Goal: Transaction & Acquisition: Purchase product/service

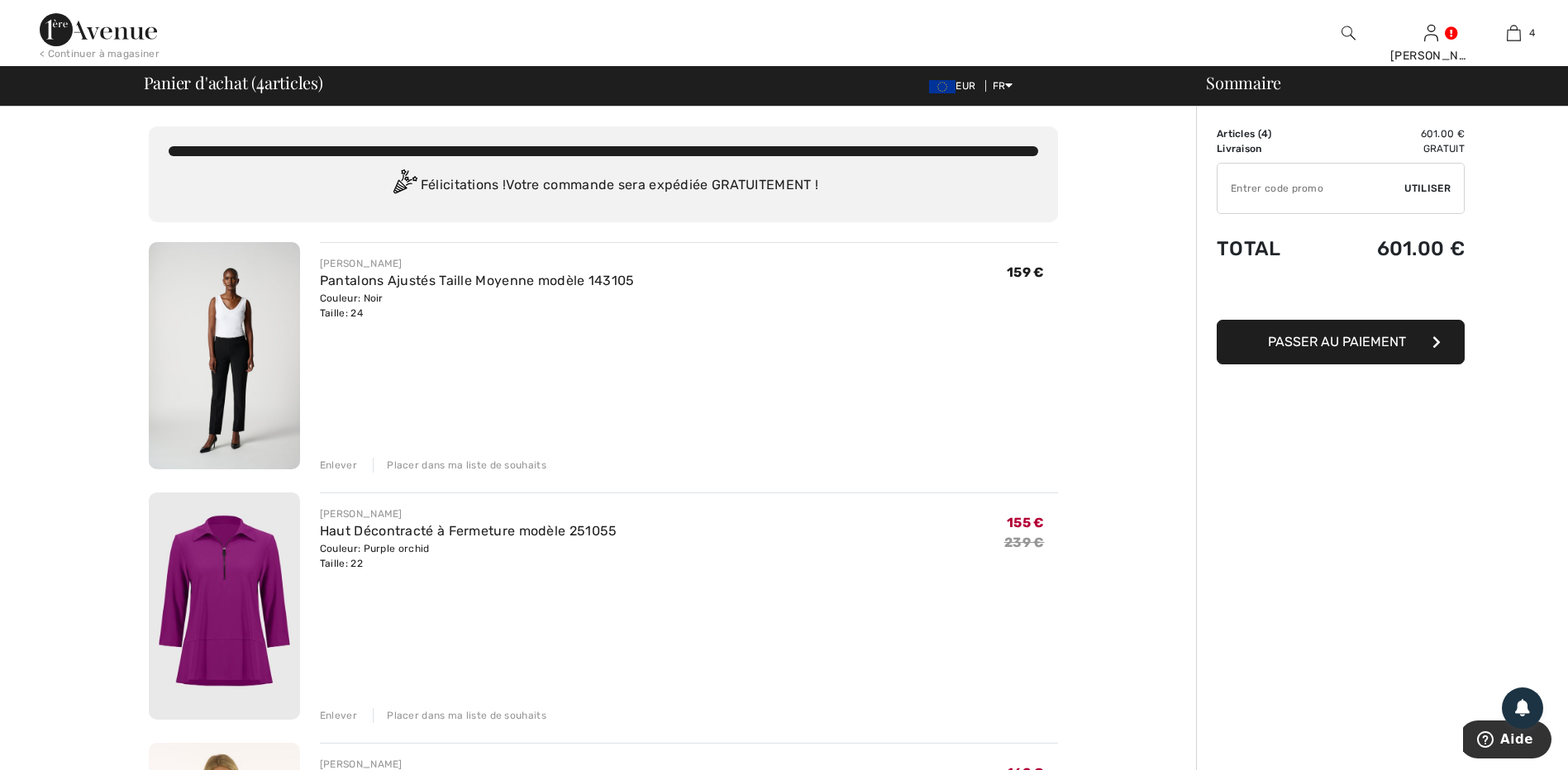
type input "NEW15"
type input "FLASH15"
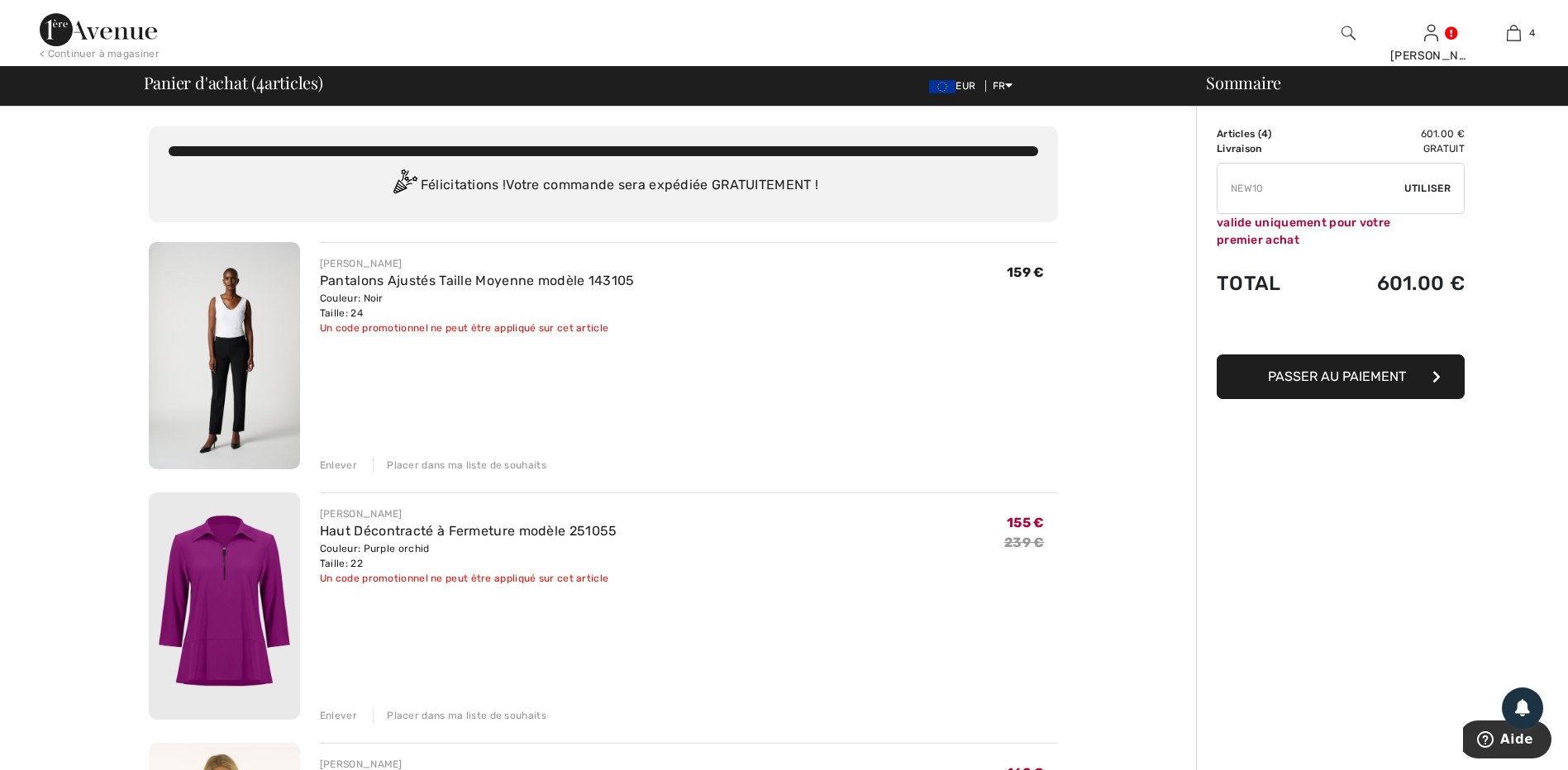
type input "FREEXPRESS"
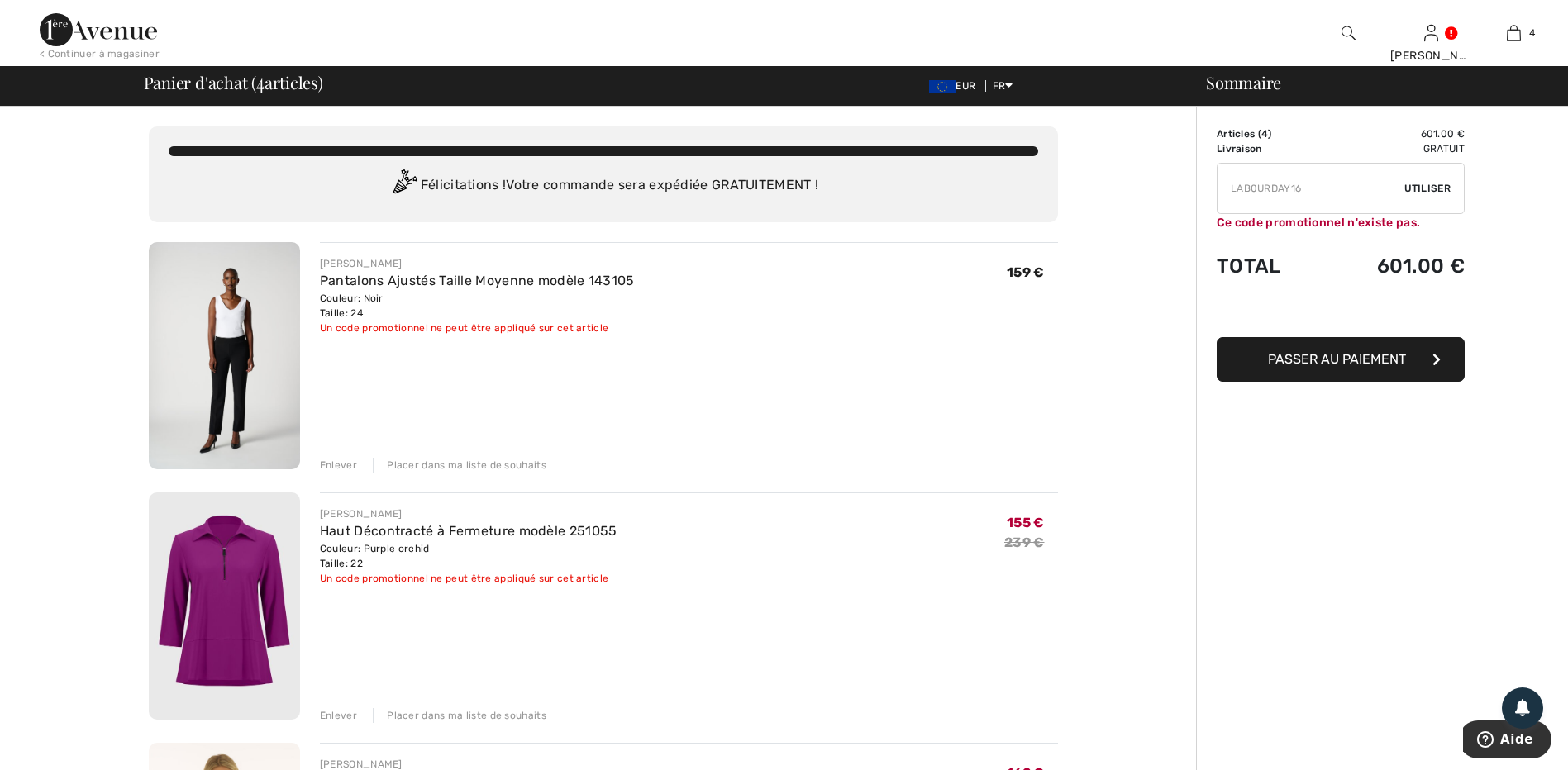
type input "FREEDENIMBAG"
click at [333, 465] on div "Enlever" at bounding box center [338, 465] width 38 height 14
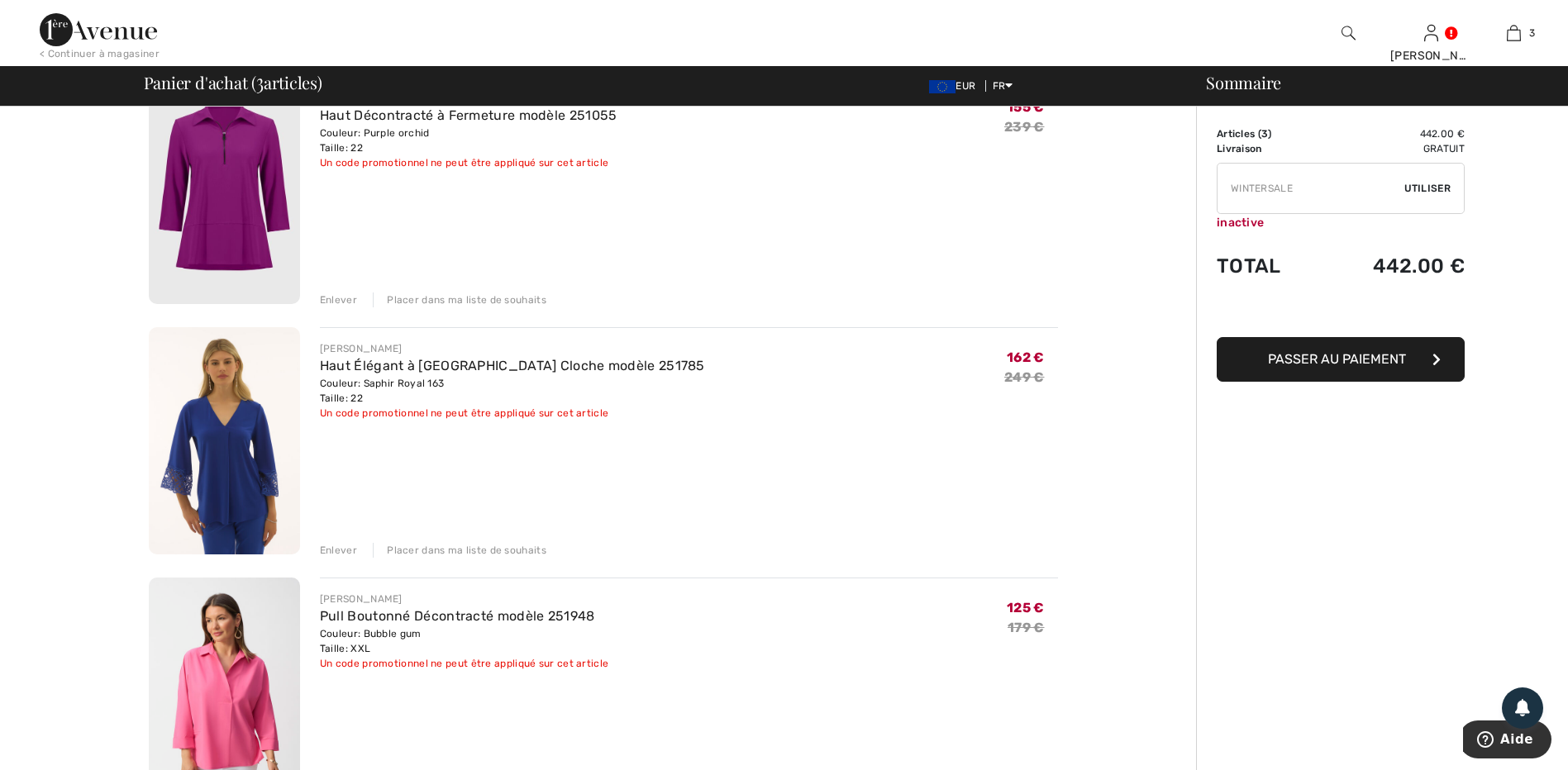
type input "FREEDENIMBAG"
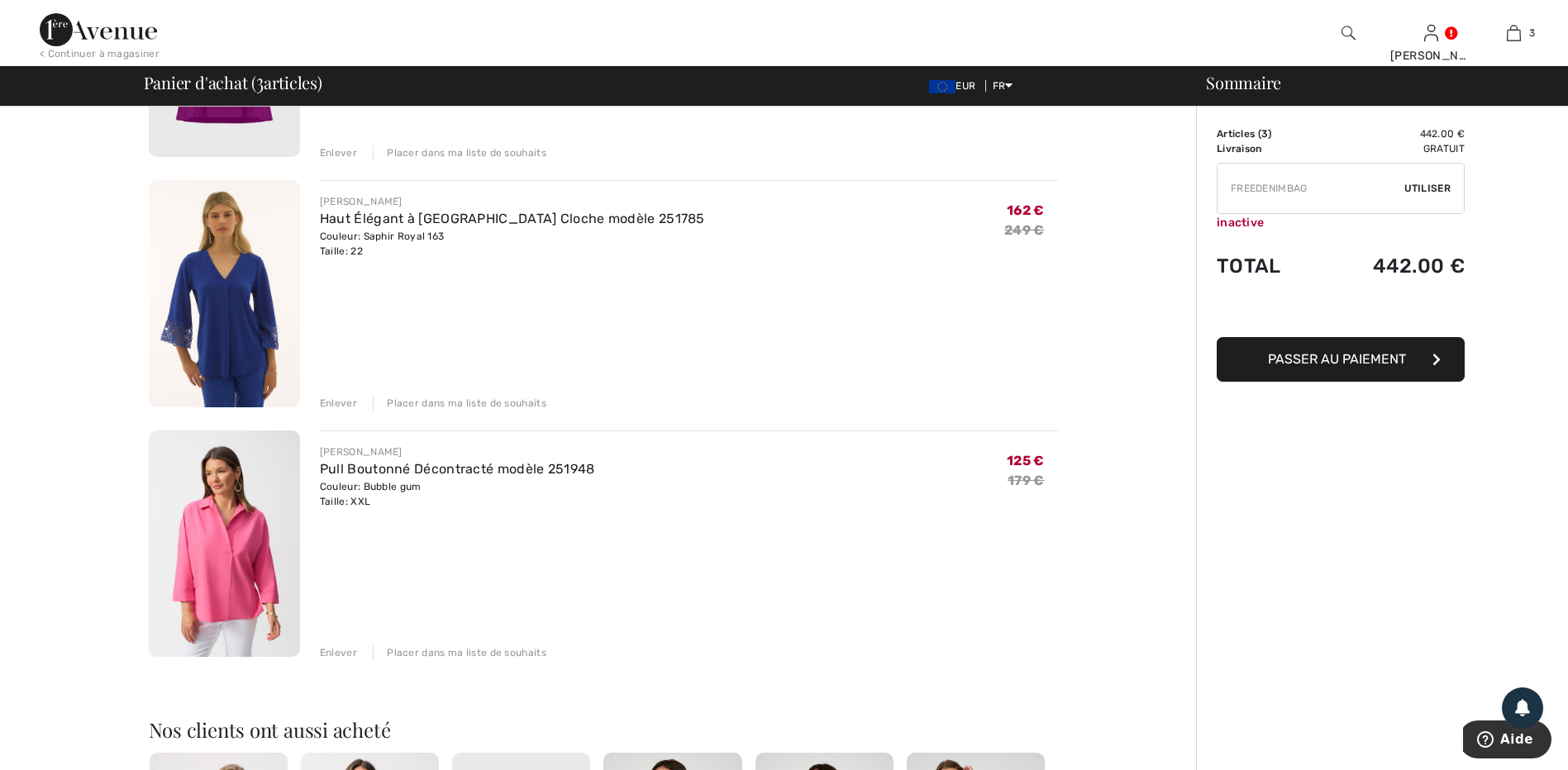
scroll to position [331, 0]
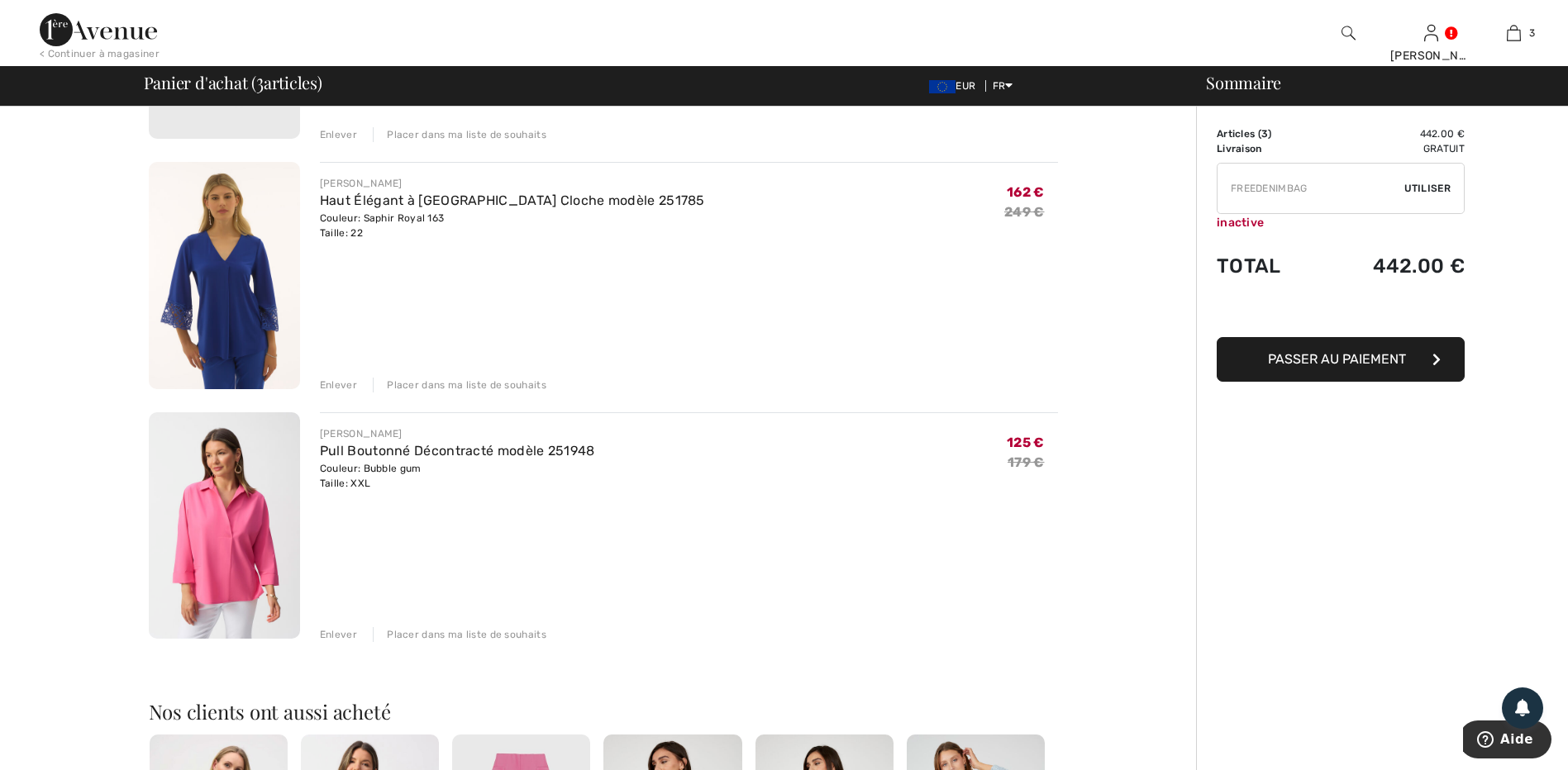
click at [235, 305] on img at bounding box center [224, 276] width 151 height 227
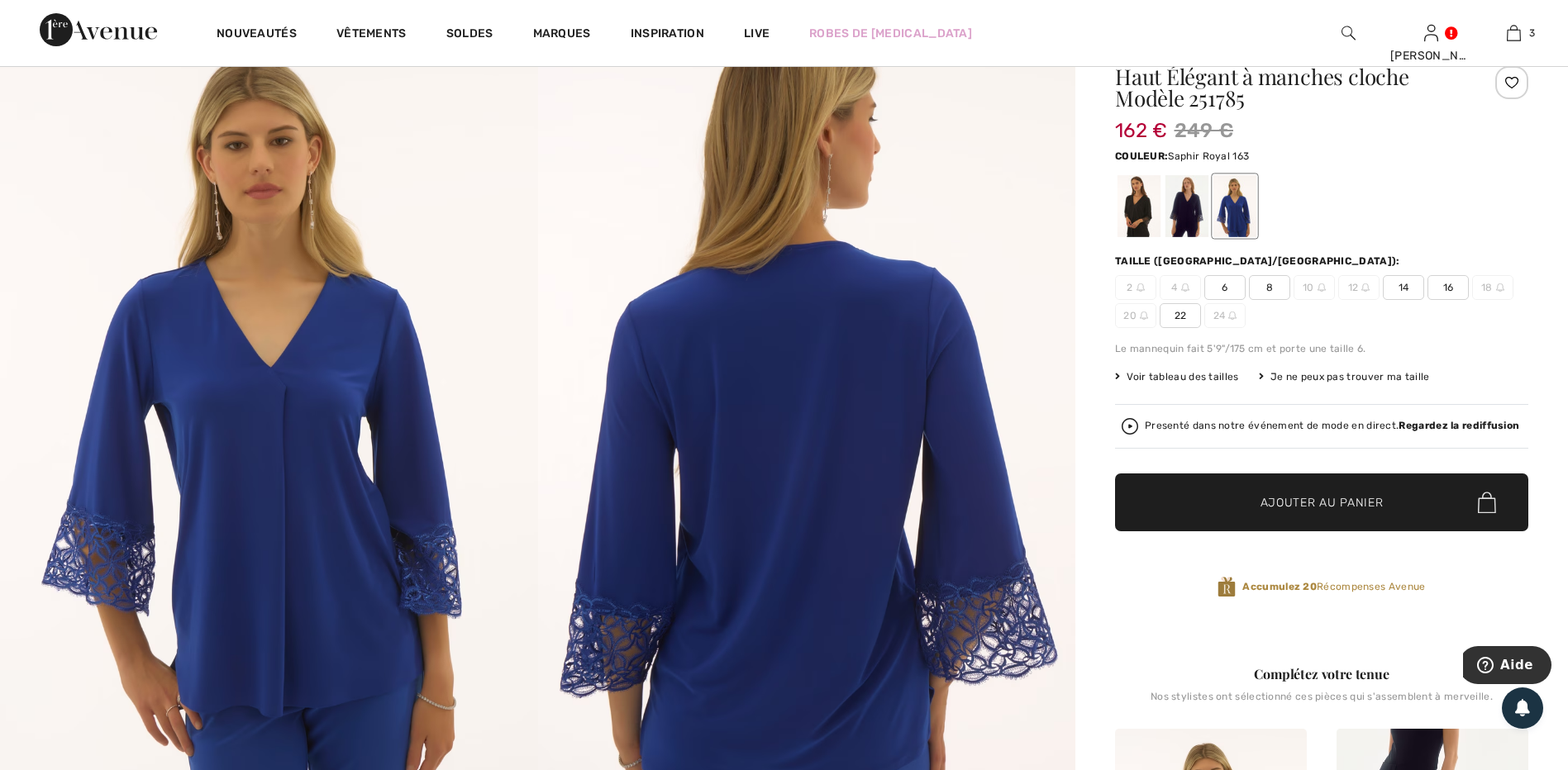
scroll to position [83, 0]
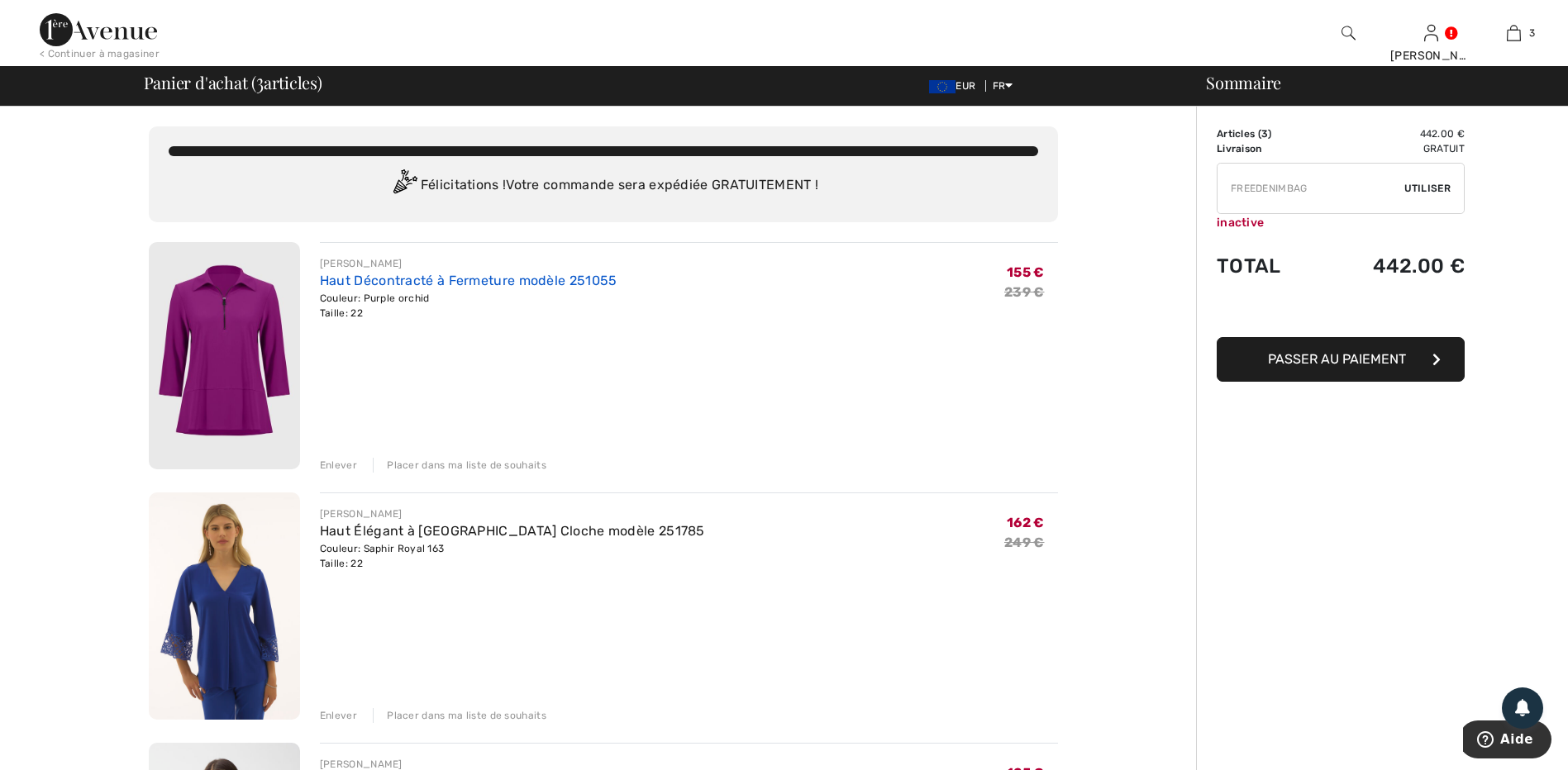
click at [437, 283] on link "Haut Décontracté à Fermeture modèle 251055" at bounding box center [468, 280] width 298 height 15
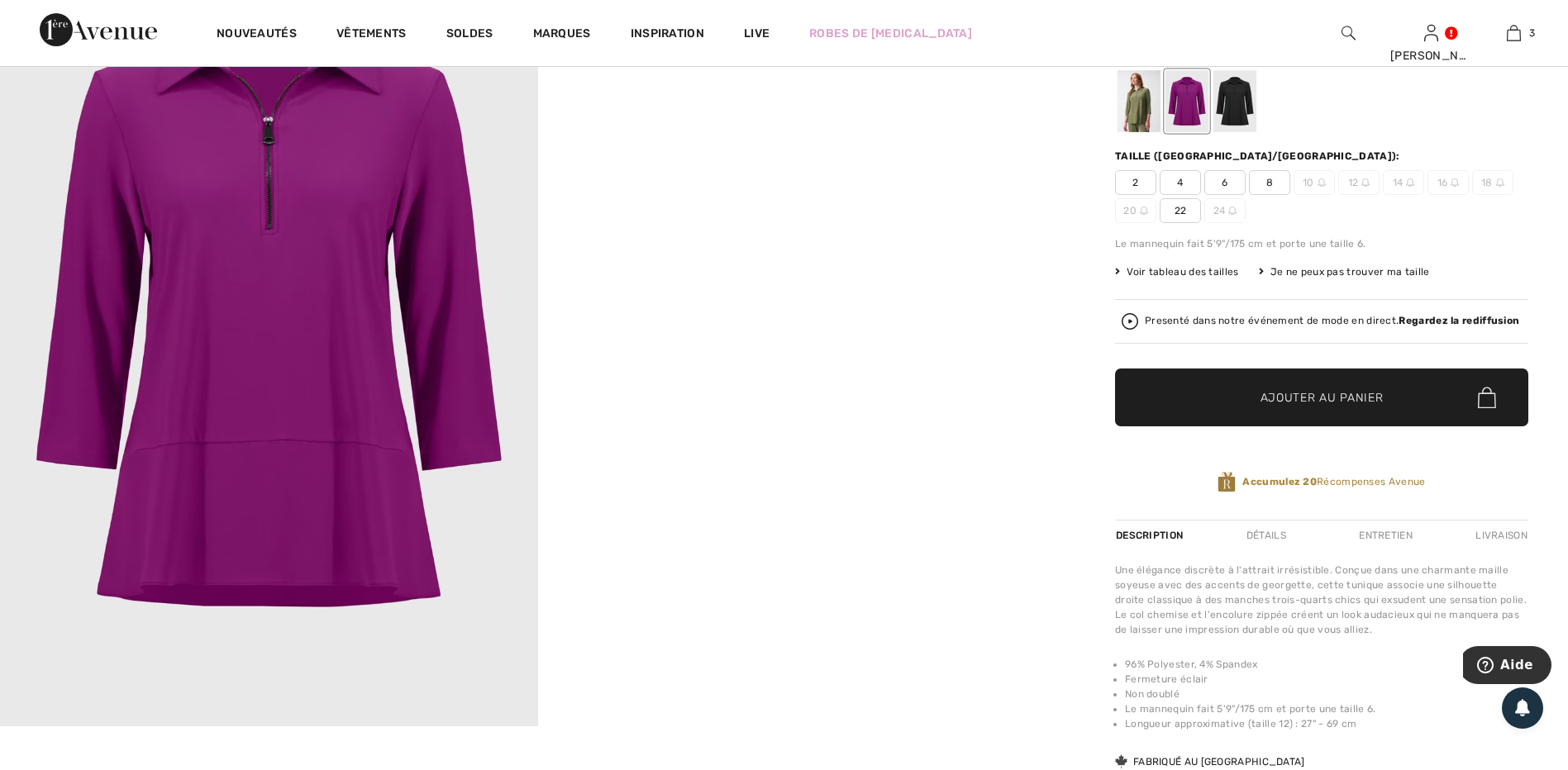
scroll to position [166, 0]
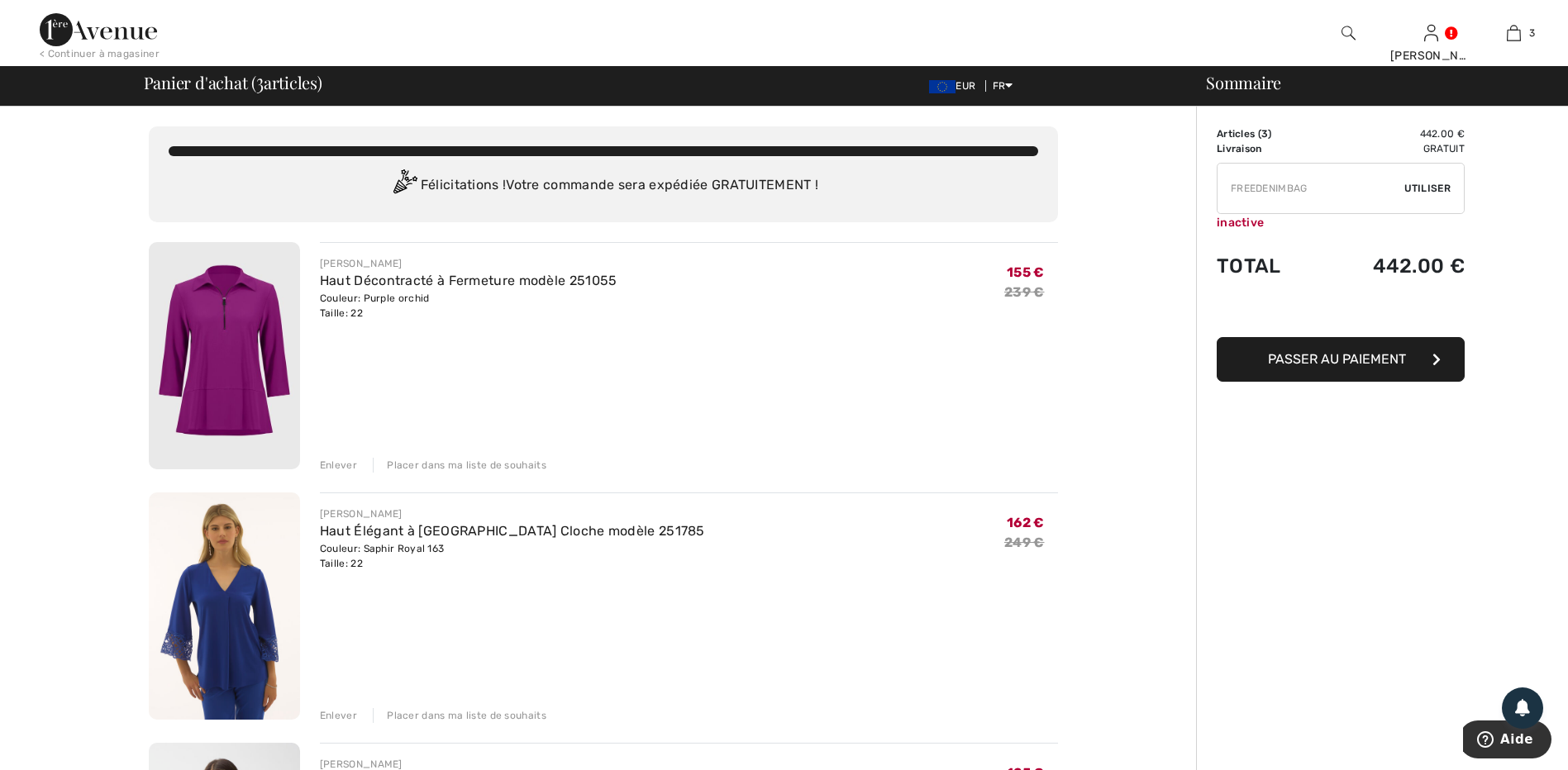
click at [351, 718] on div "Enlever" at bounding box center [338, 715] width 38 height 14
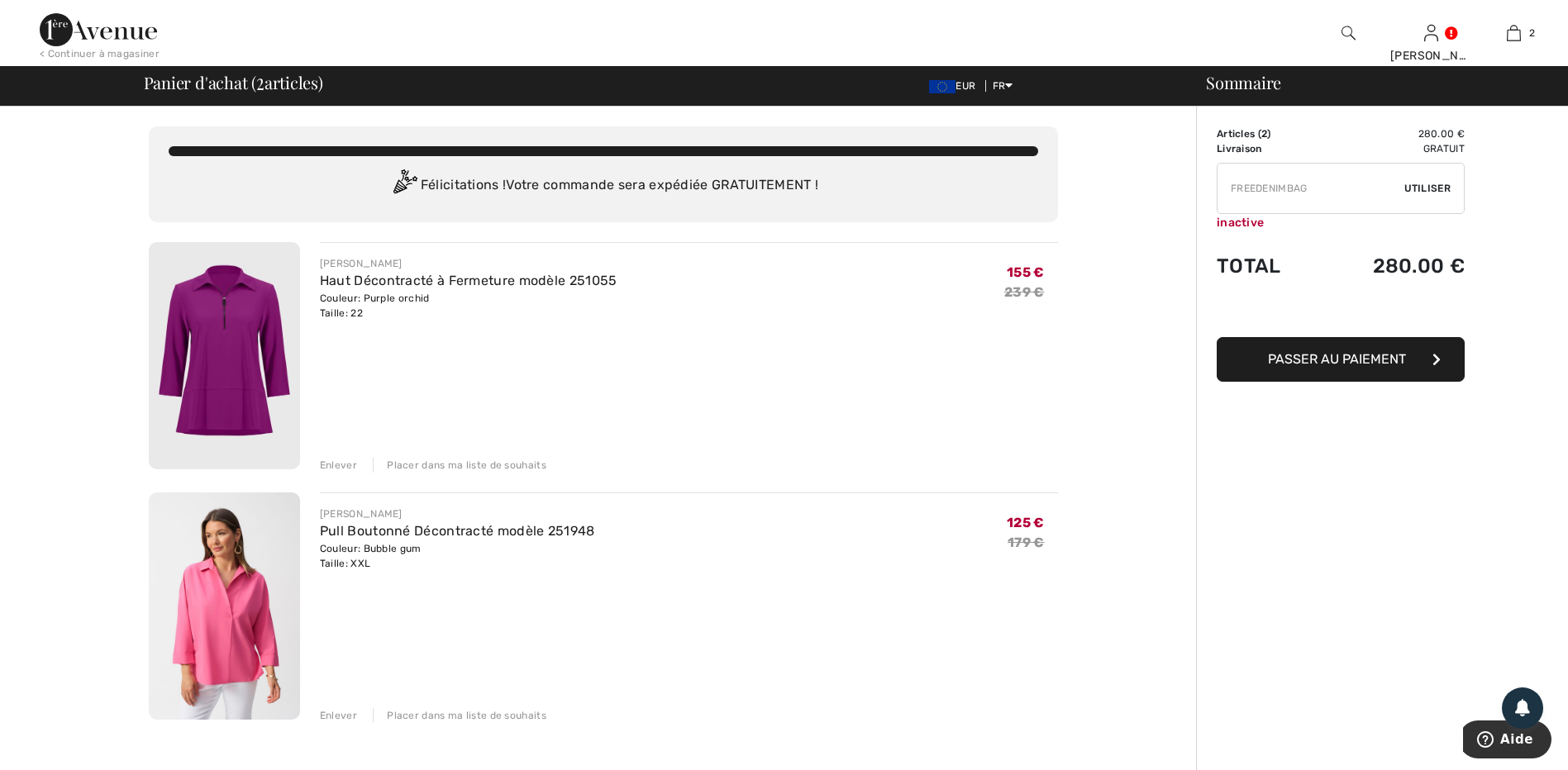
type input "NEW15"
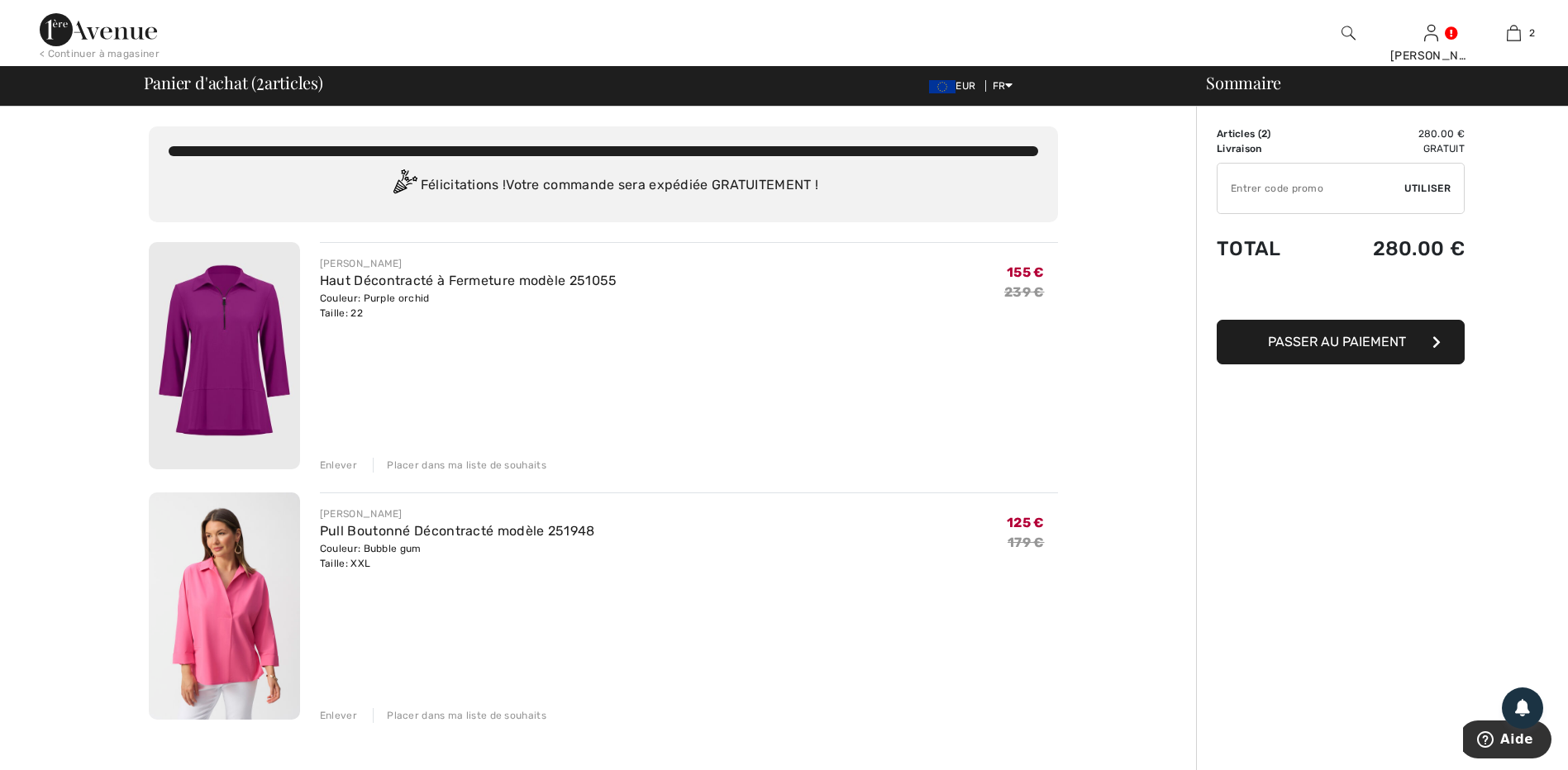
type input "FLASH15"
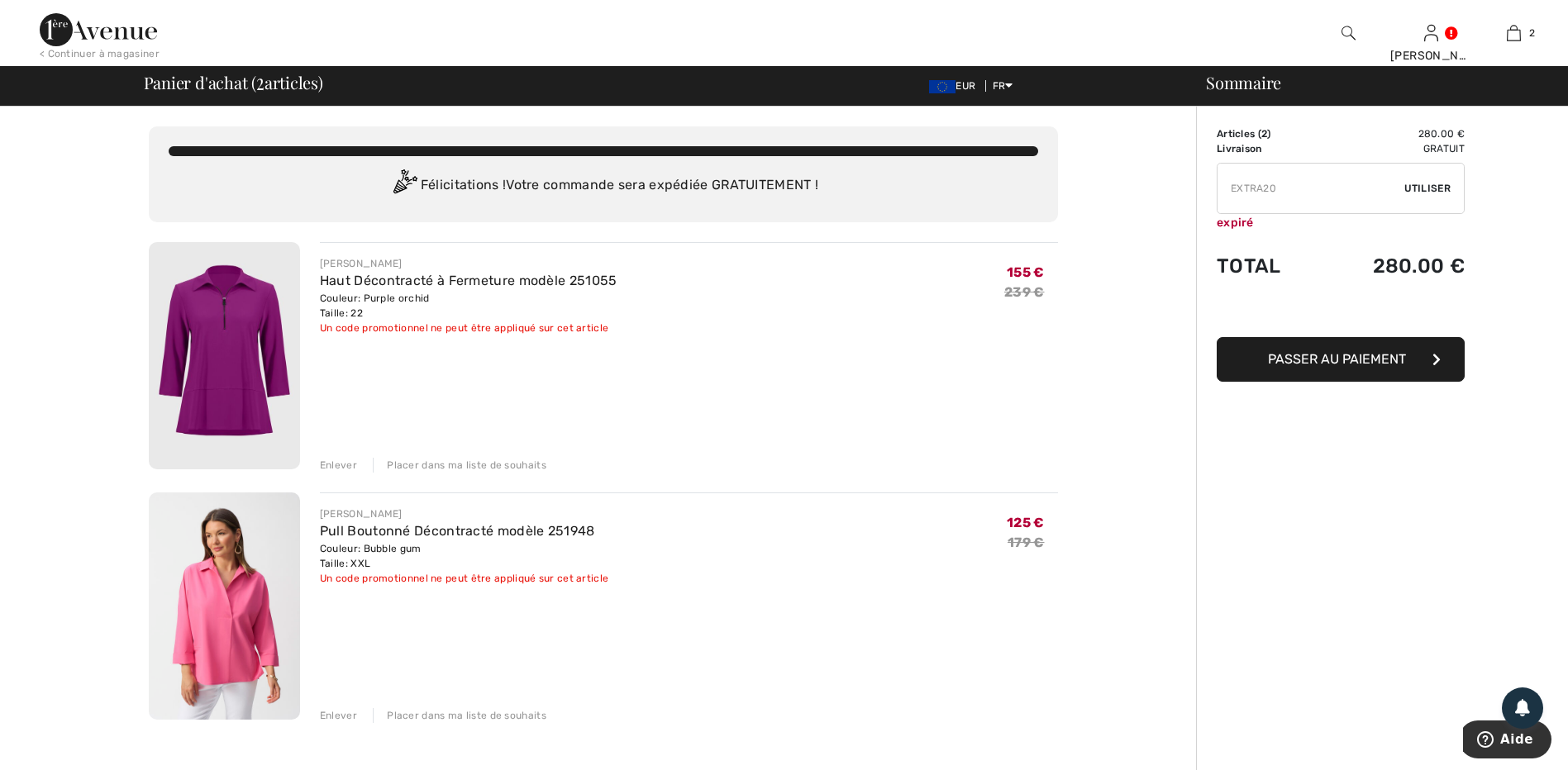
type input "FREEXPRESS"
type input "NEW15"
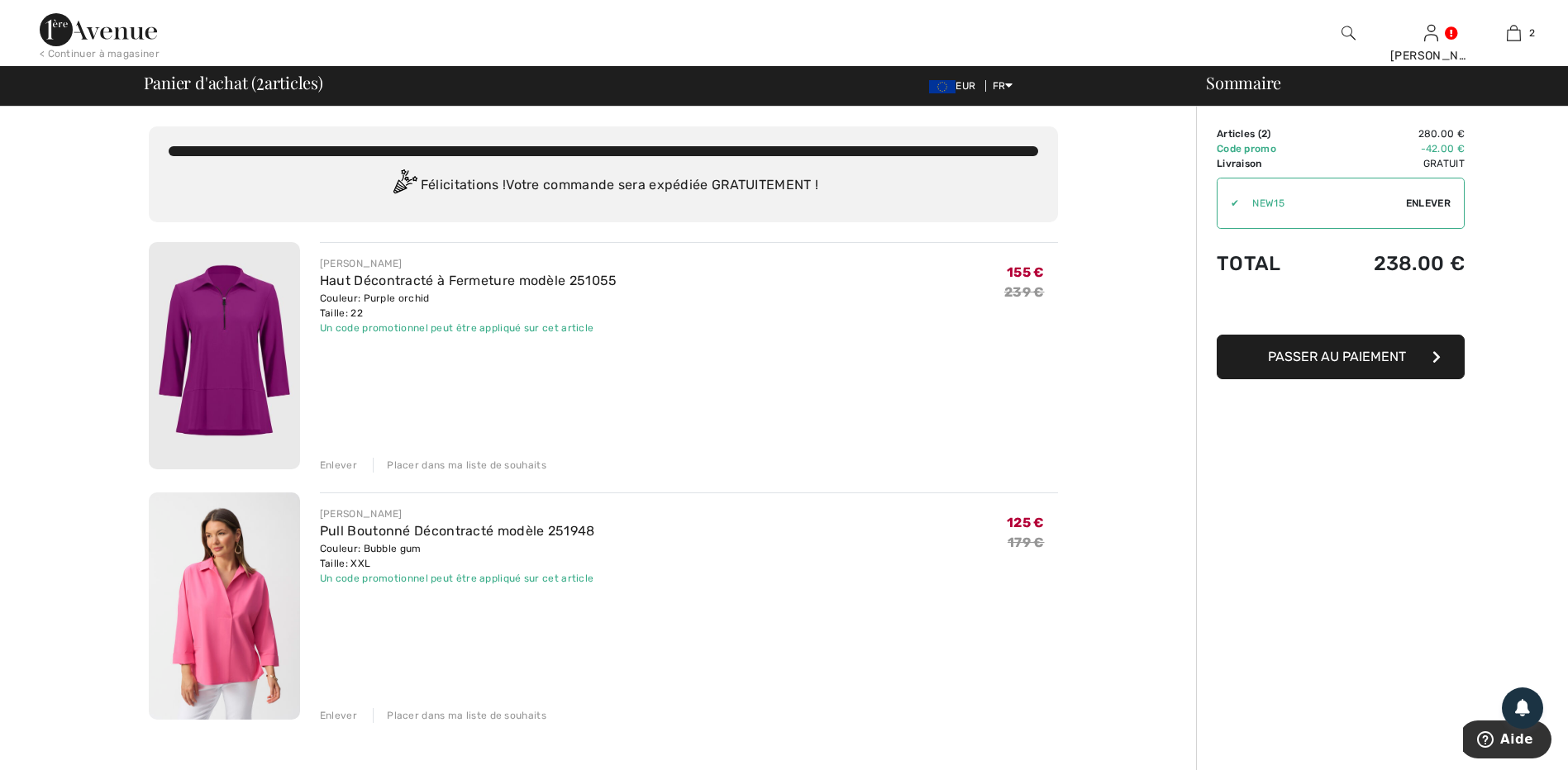
drag, startPoint x: 1312, startPoint y: 203, endPoint x: 1273, endPoint y: 208, distance: 39.3
drag, startPoint x: 1303, startPoint y: 197, endPoint x: 1229, endPoint y: 202, distance: 74.2
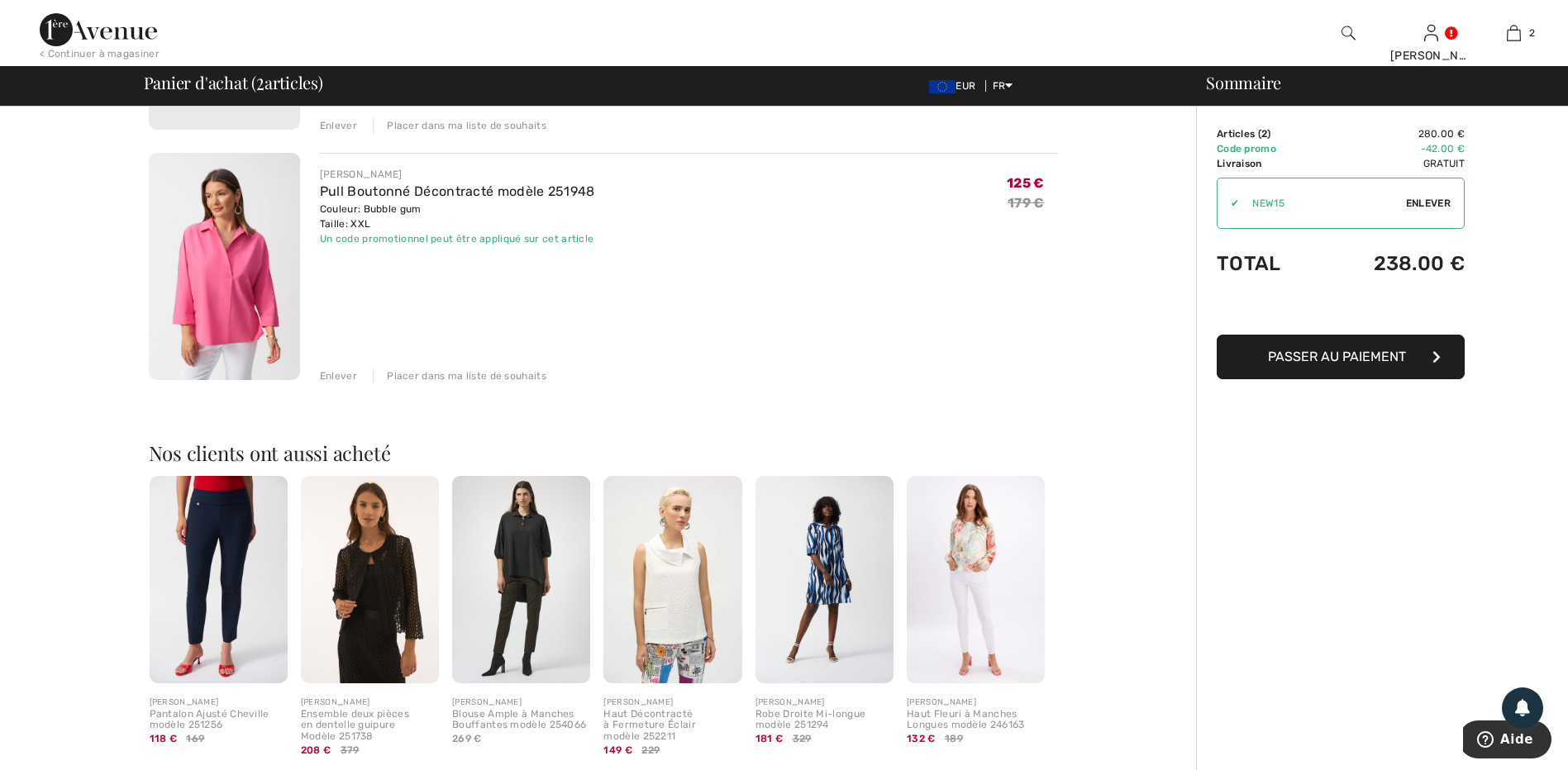
scroll to position [413, 0]
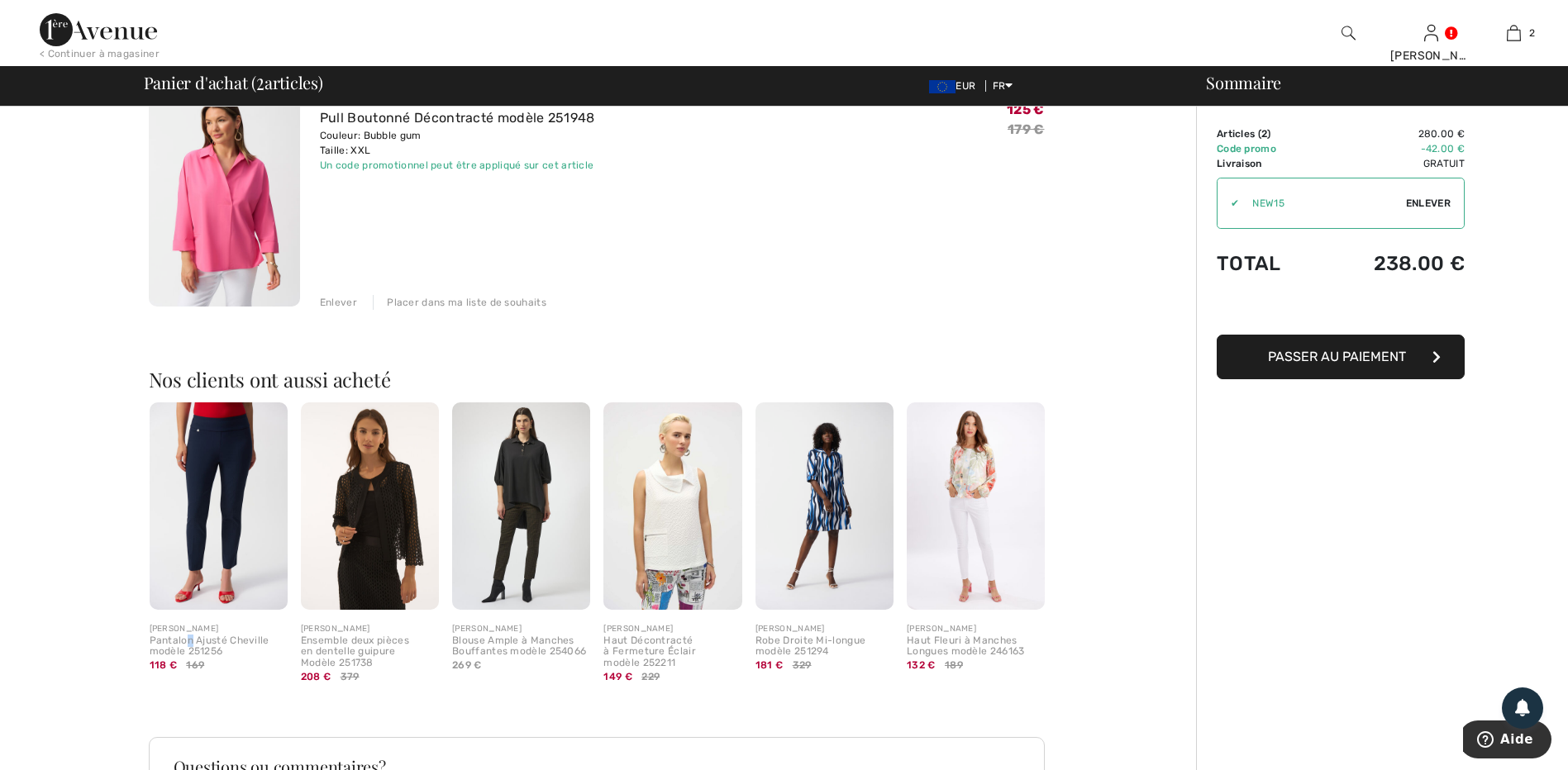
click at [190, 639] on div "Pantalon Ajusté Cheville modèle 251256" at bounding box center [218, 648] width 138 height 23
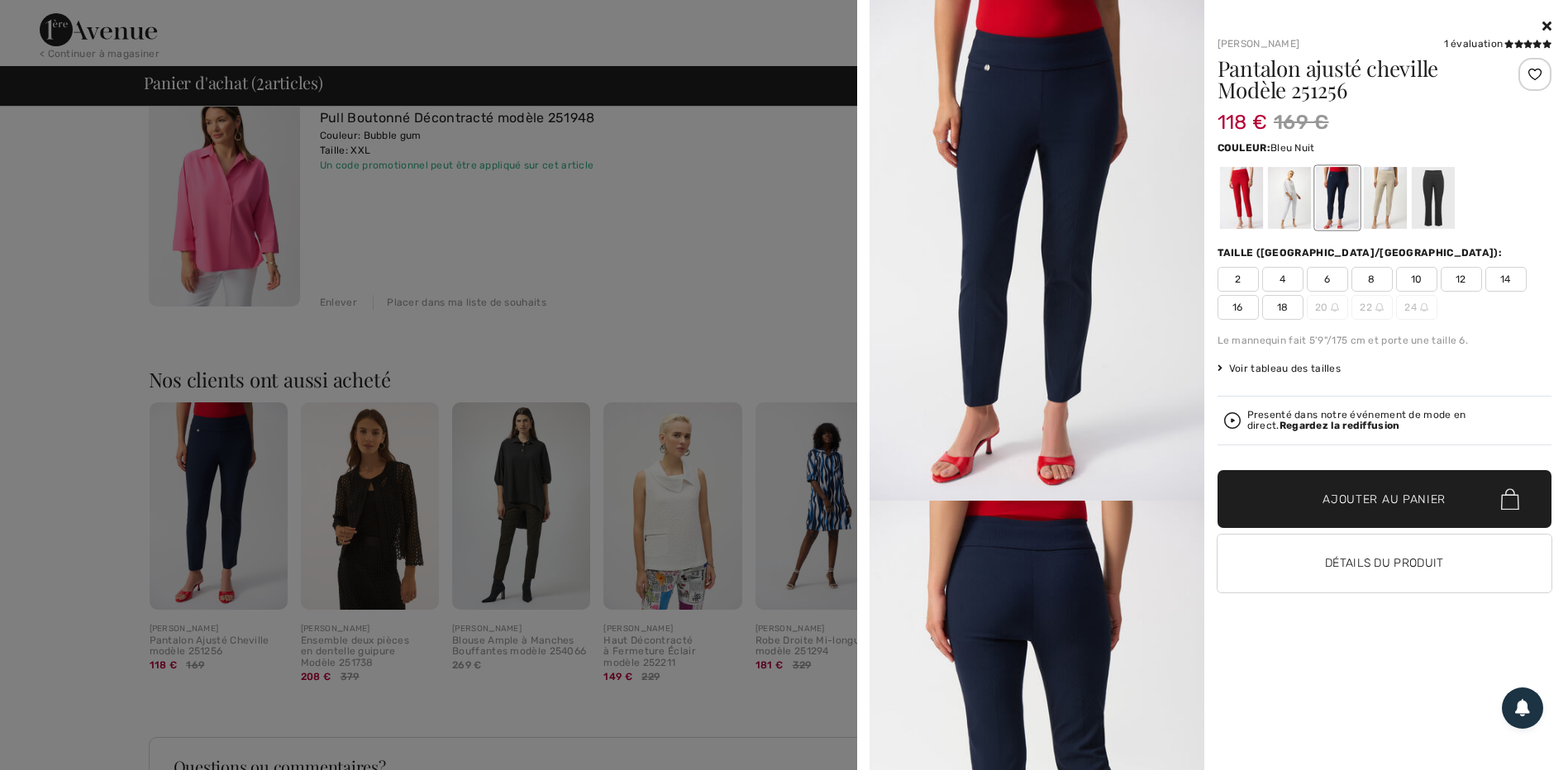
drag, startPoint x: 190, startPoint y: 639, endPoint x: 237, endPoint y: 437, distance: 207.4
click at [237, 437] on div at bounding box center [784, 385] width 1568 height 770
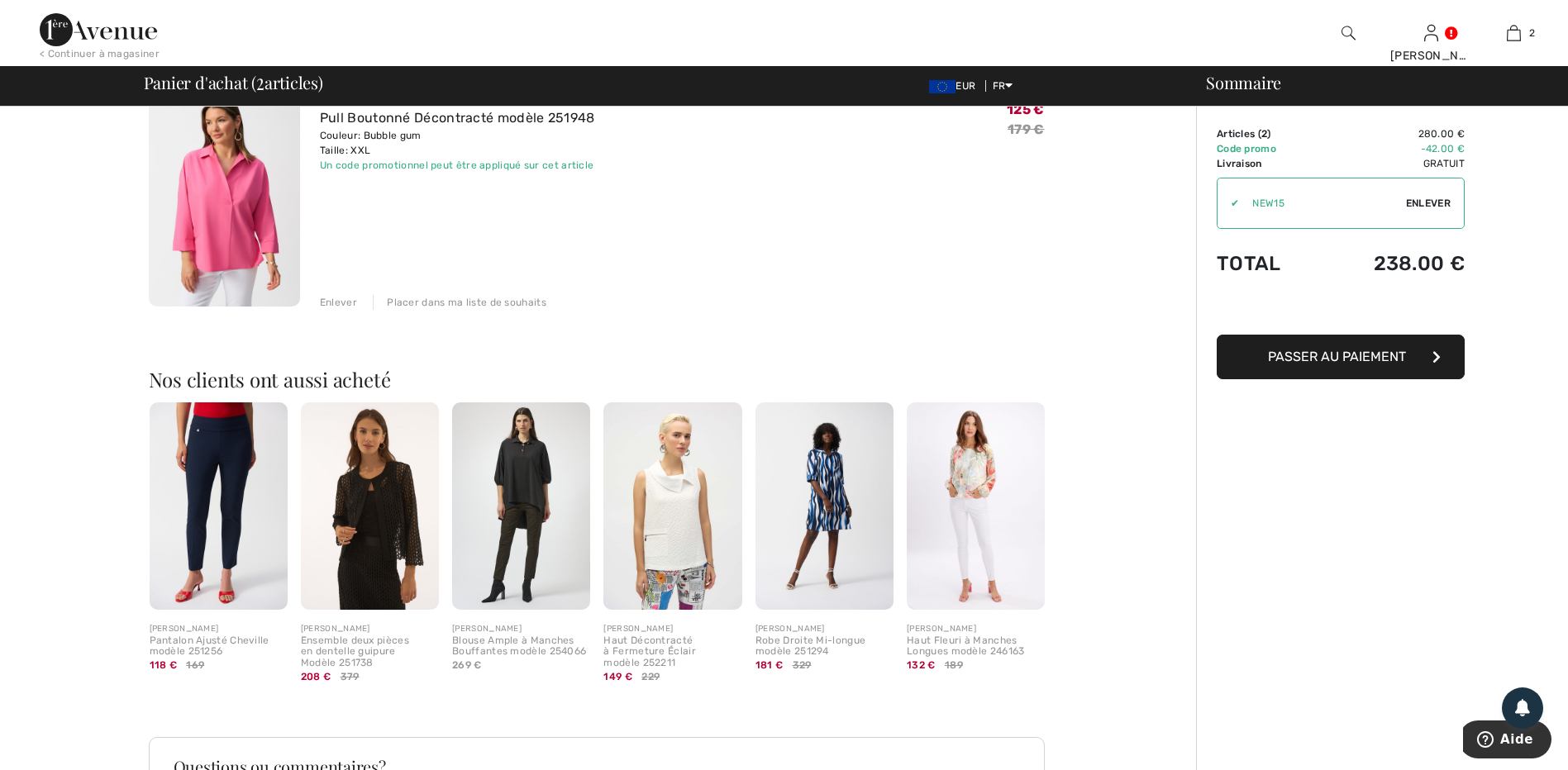
click at [215, 483] on img at bounding box center [218, 506] width 138 height 207
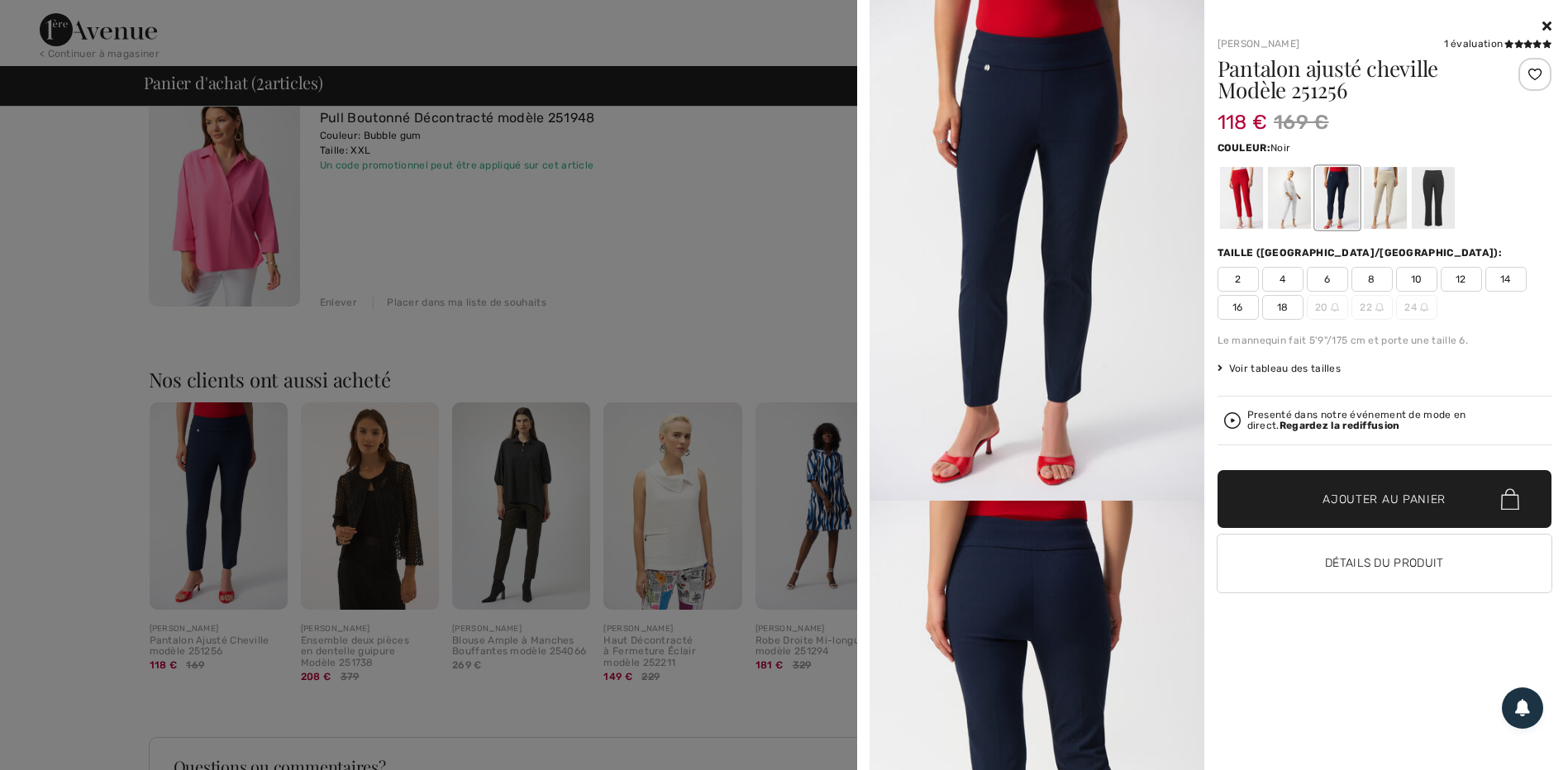
click at [1428, 208] on div at bounding box center [1432, 198] width 43 height 62
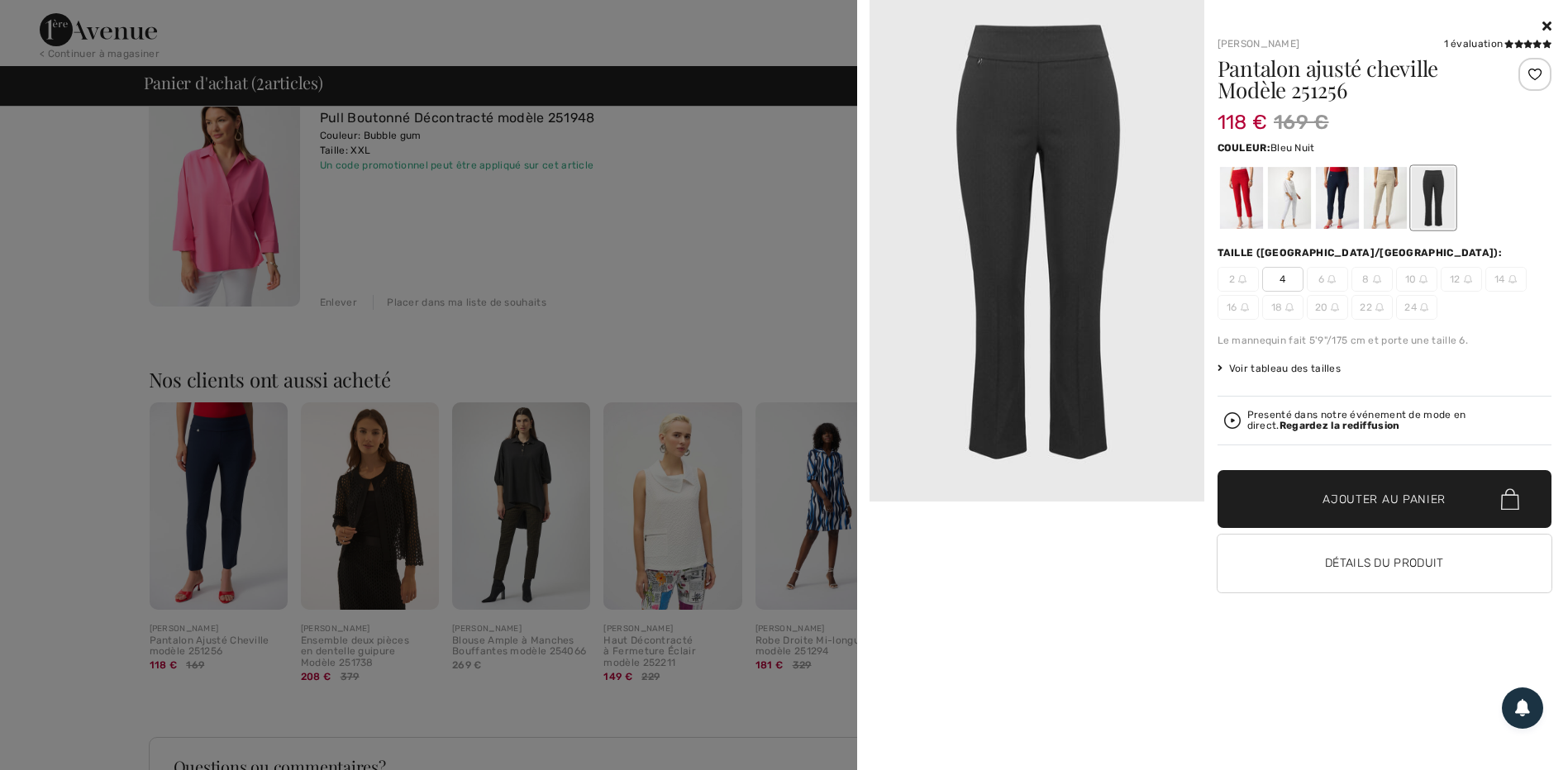
click at [1333, 202] on div at bounding box center [1337, 198] width 43 height 62
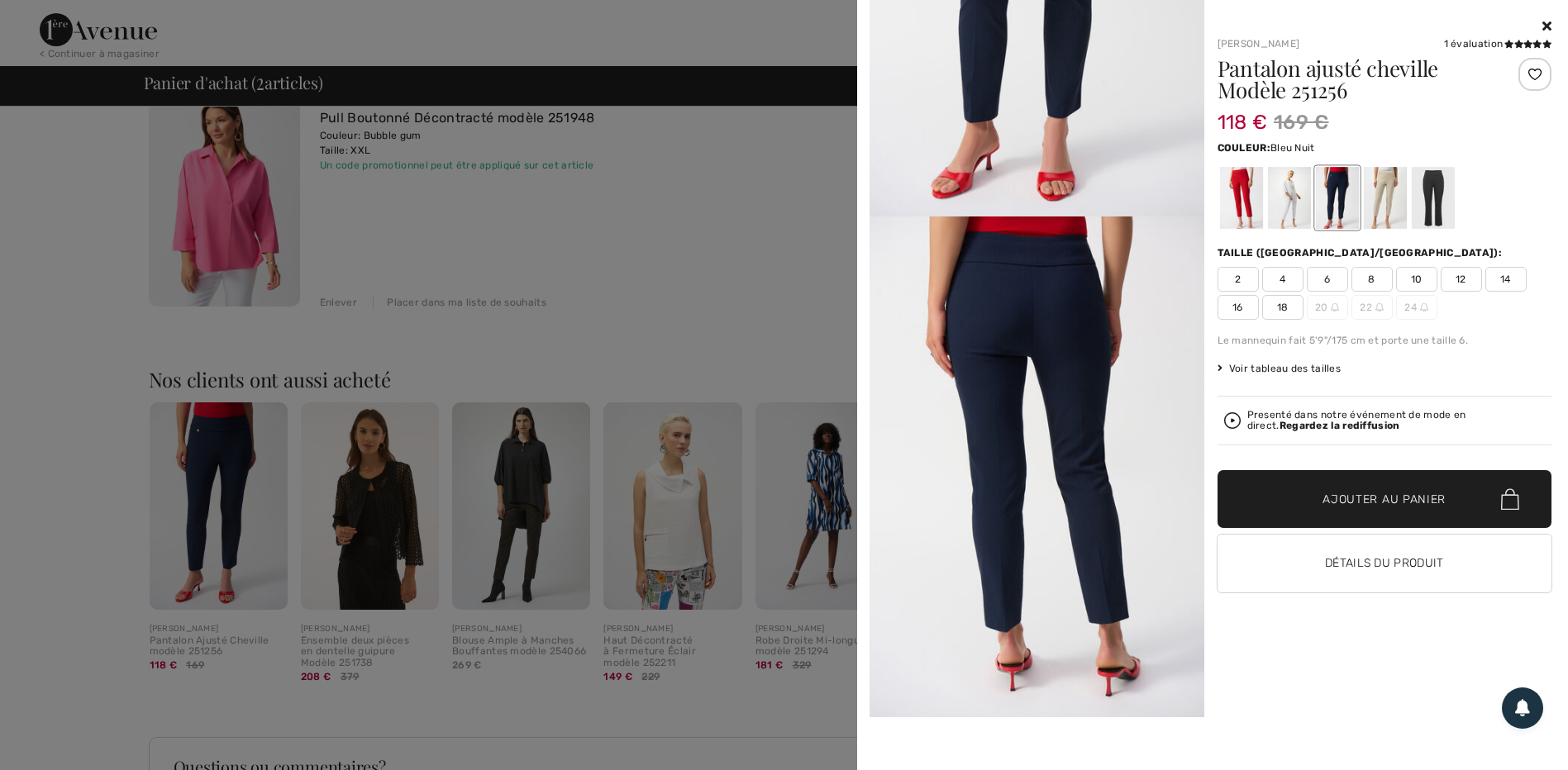
scroll to position [248, 0]
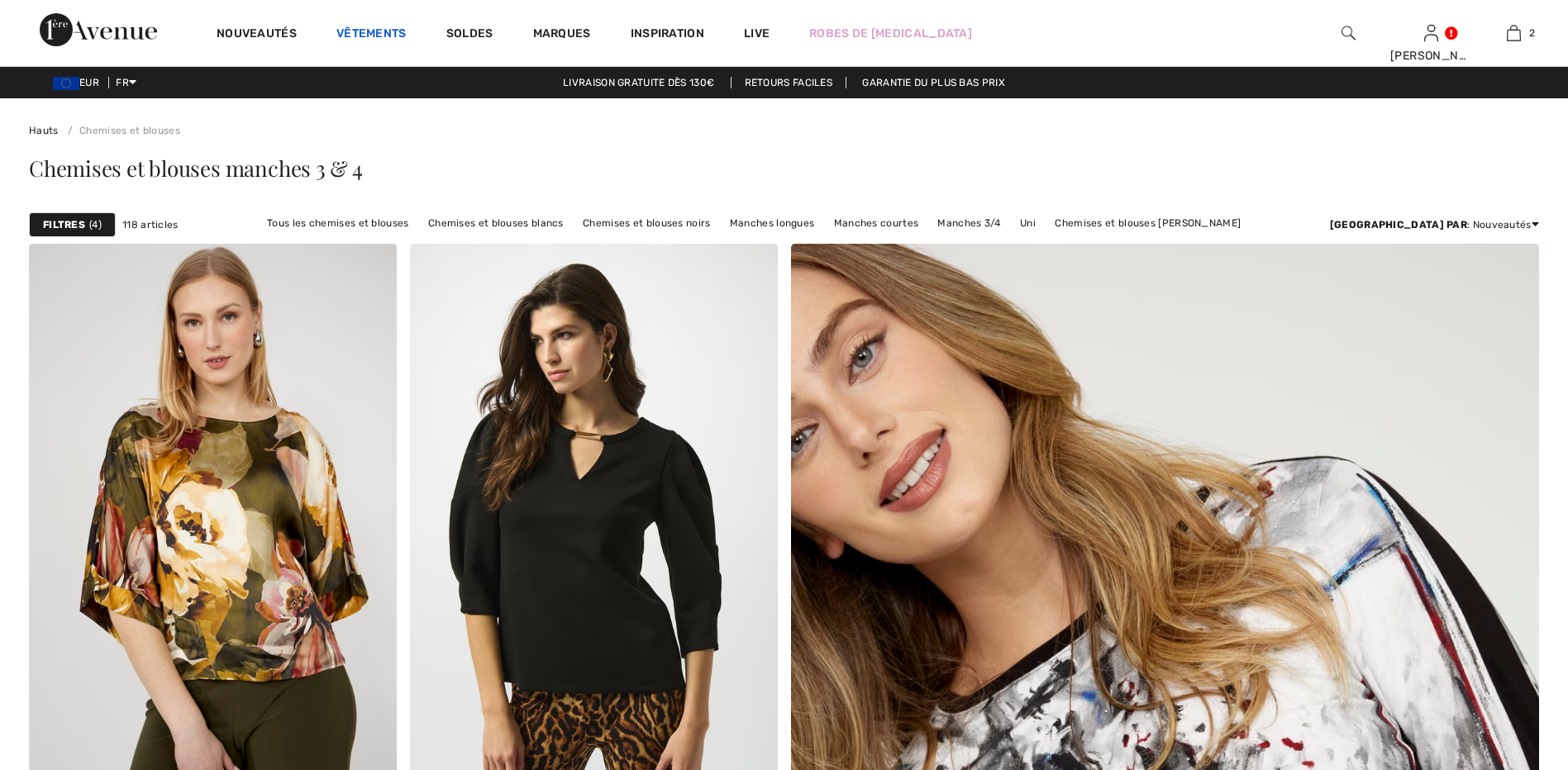
checkbox input "true"
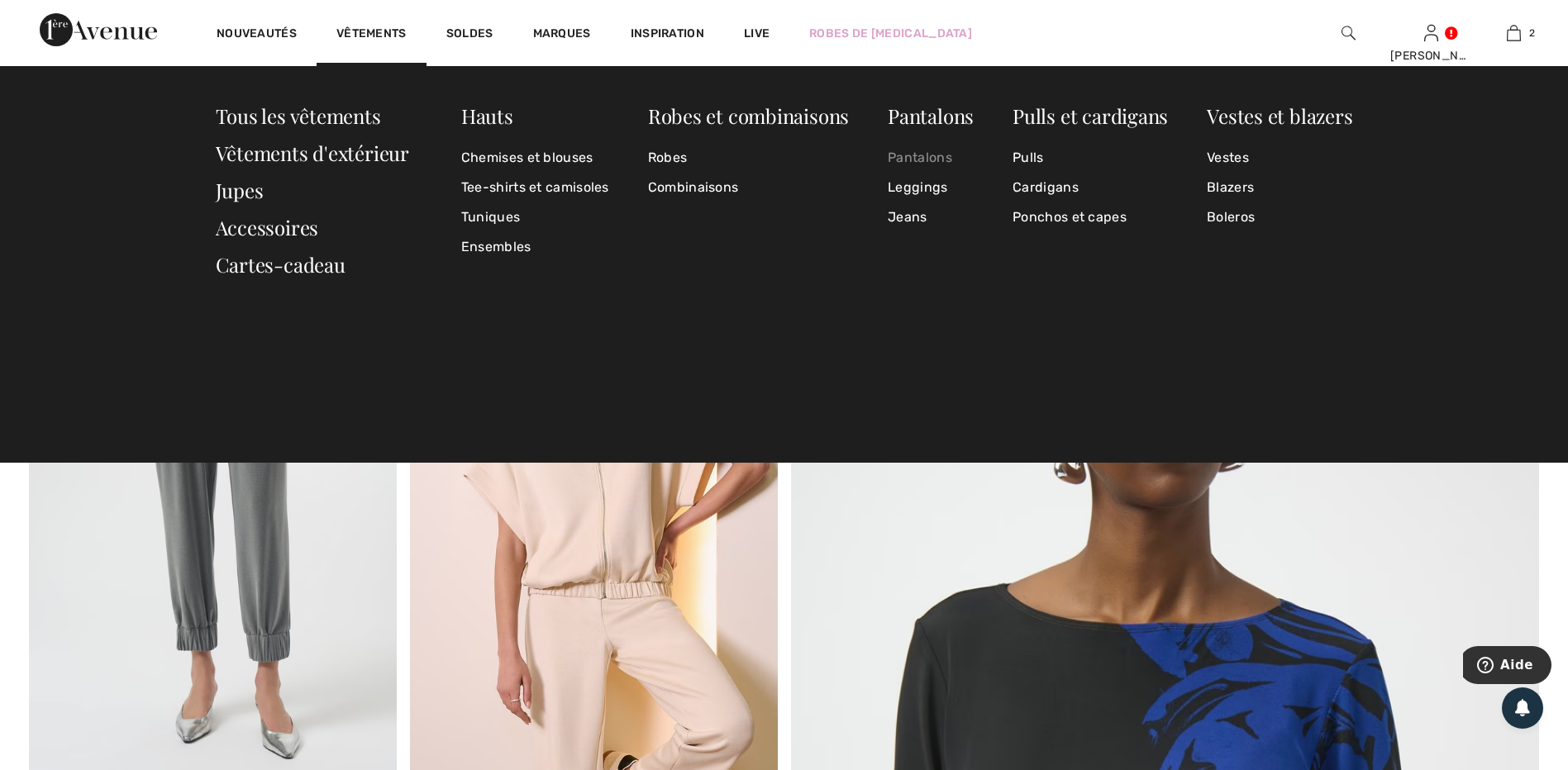
click at [918, 160] on link "Pantalons" at bounding box center [930, 157] width 86 height 30
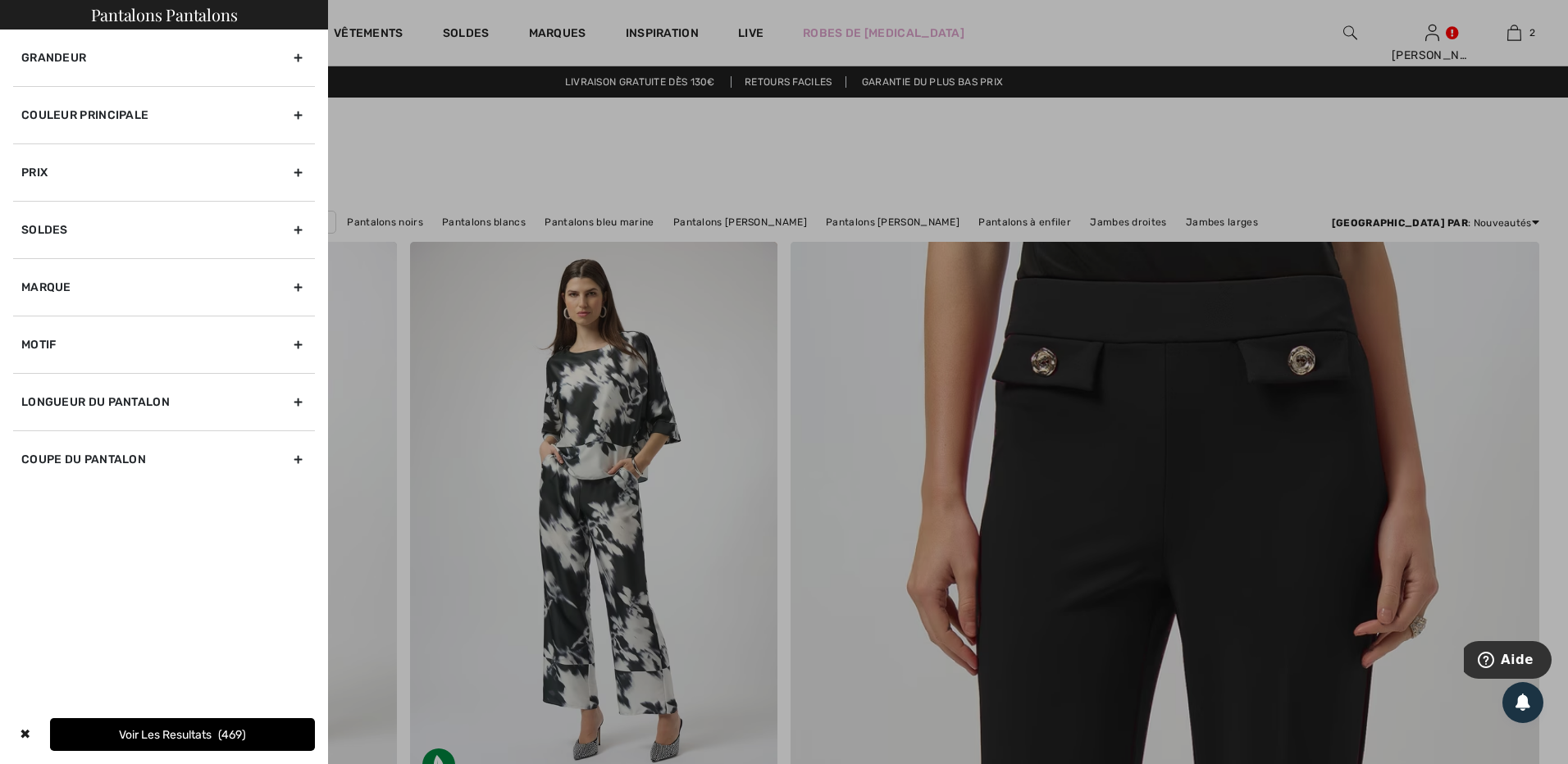
click at [301, 60] on div "Grandeur" at bounding box center [164, 57] width 302 height 56
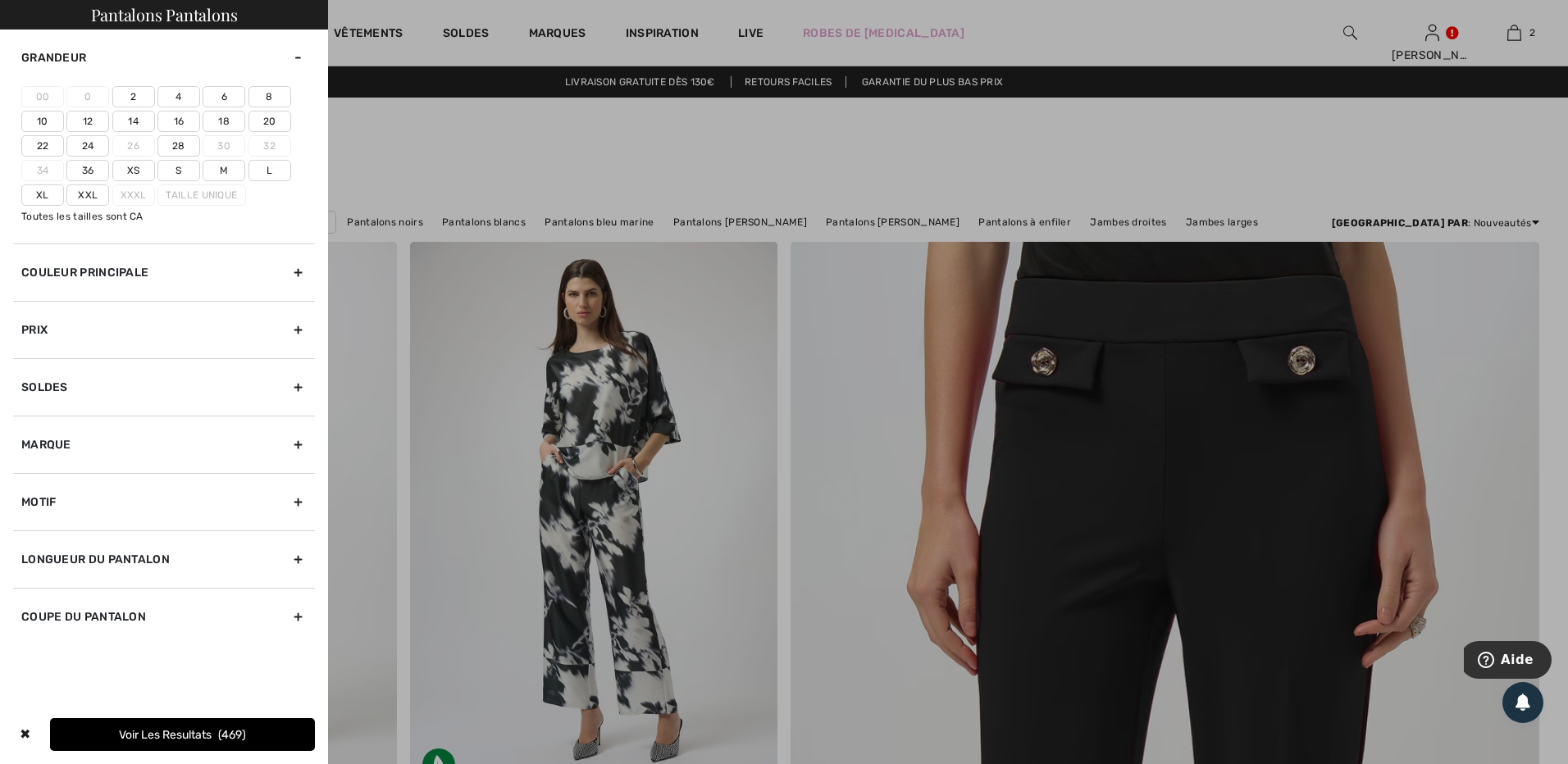
click at [51, 141] on label "22" at bounding box center [42, 146] width 43 height 21
click at [0, 0] on input"] "22" at bounding box center [0, 0] width 0 height 0
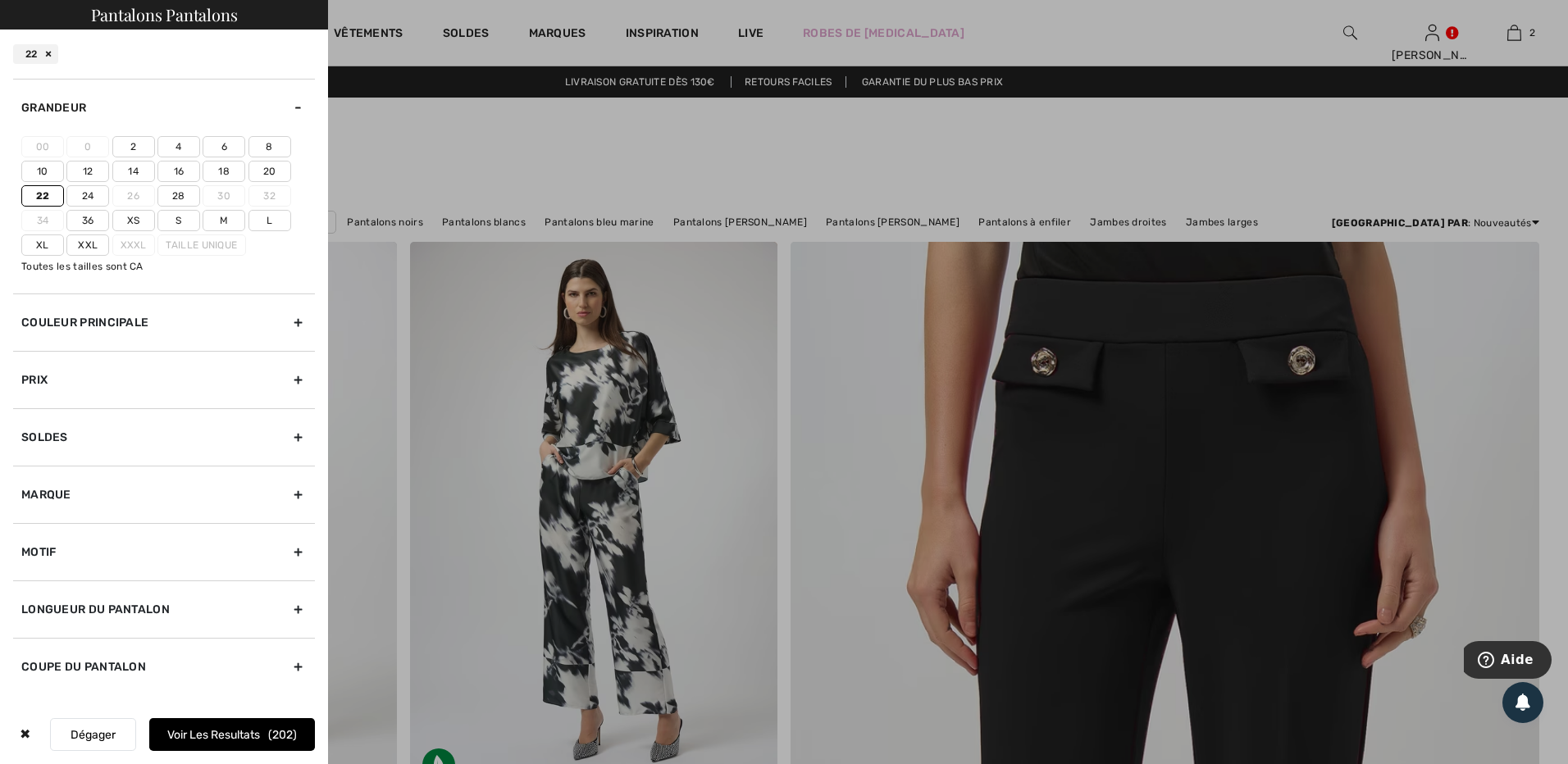
click at [95, 193] on label "24" at bounding box center [87, 196] width 43 height 21
click at [0, 0] on input"] "24" at bounding box center [0, 0] width 0 height 0
click at [84, 255] on label "Xxl" at bounding box center [87, 245] width 43 height 21
click at [0, 0] on input"] "Xxl" at bounding box center [0, 0] width 0 height 0
click at [295, 326] on div "Couleur Principale" at bounding box center [164, 322] width 302 height 57
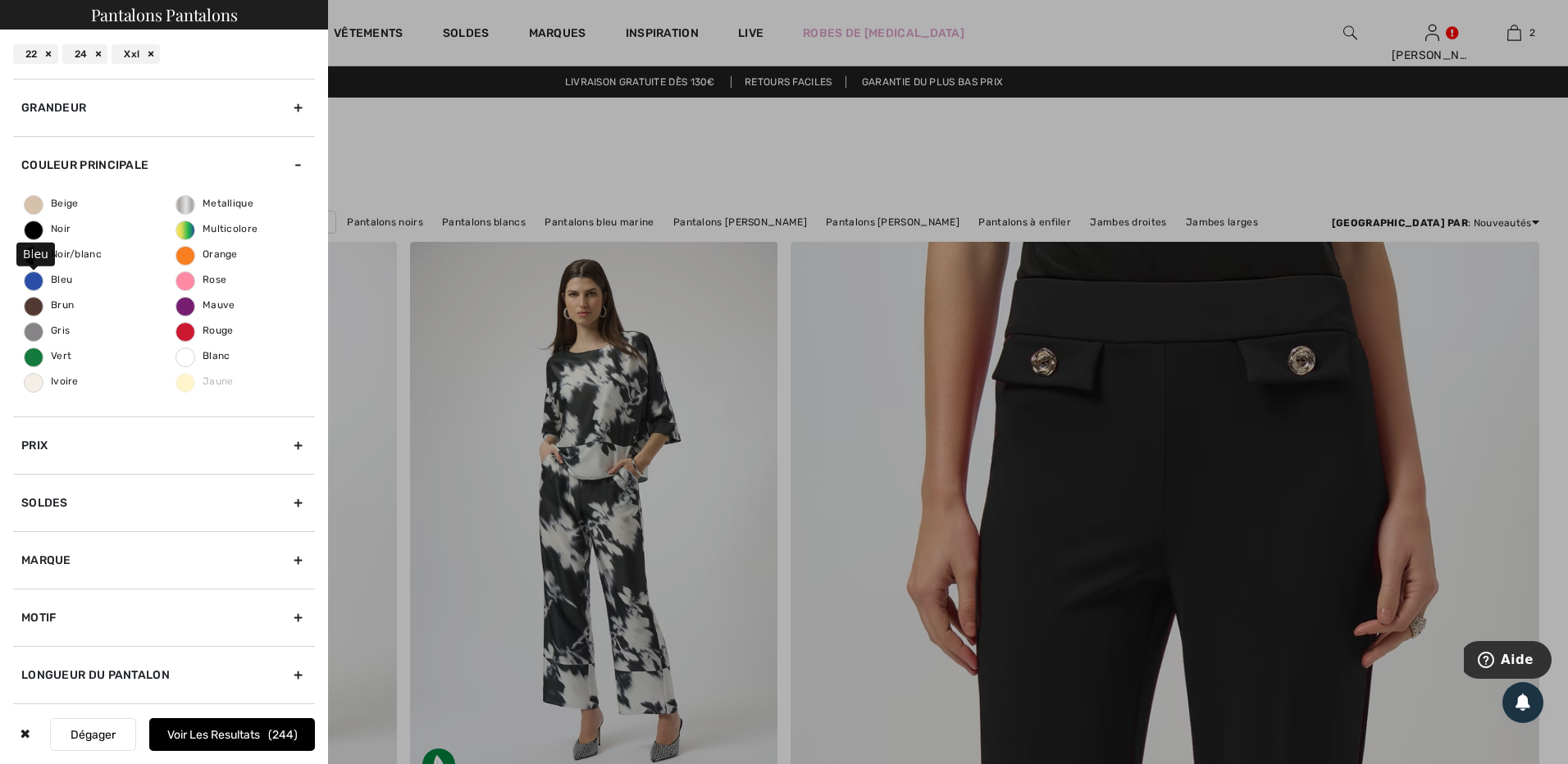
click at [47, 276] on span "Bleu" at bounding box center [49, 279] width 48 height 11
click at [0, 0] on input "Bleu" at bounding box center [0, 0] width 0 height 0
click at [291, 446] on div "Prix" at bounding box center [164, 446] width 302 height 57
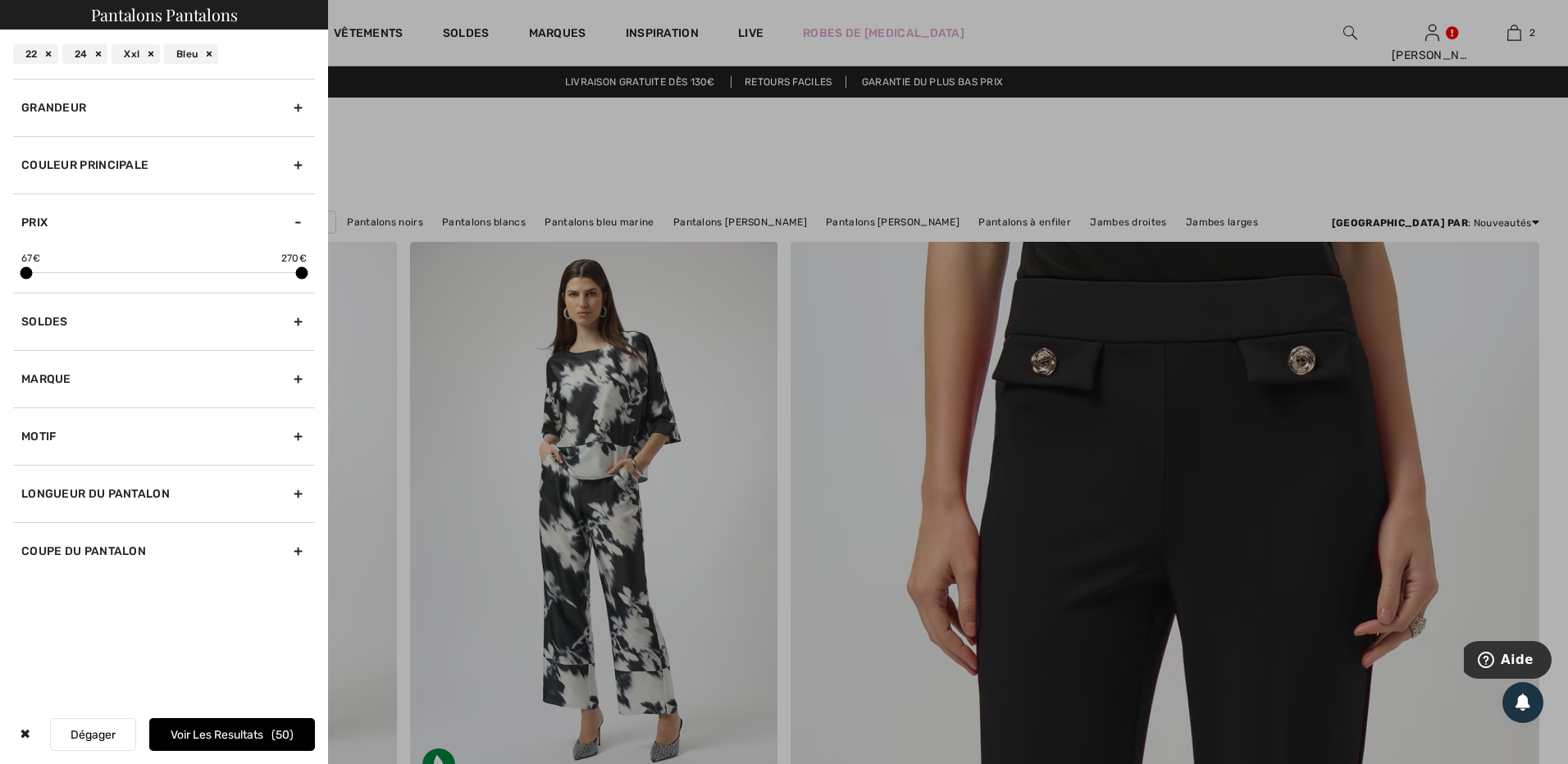
click at [297, 380] on div "Marque" at bounding box center [164, 379] width 302 height 57
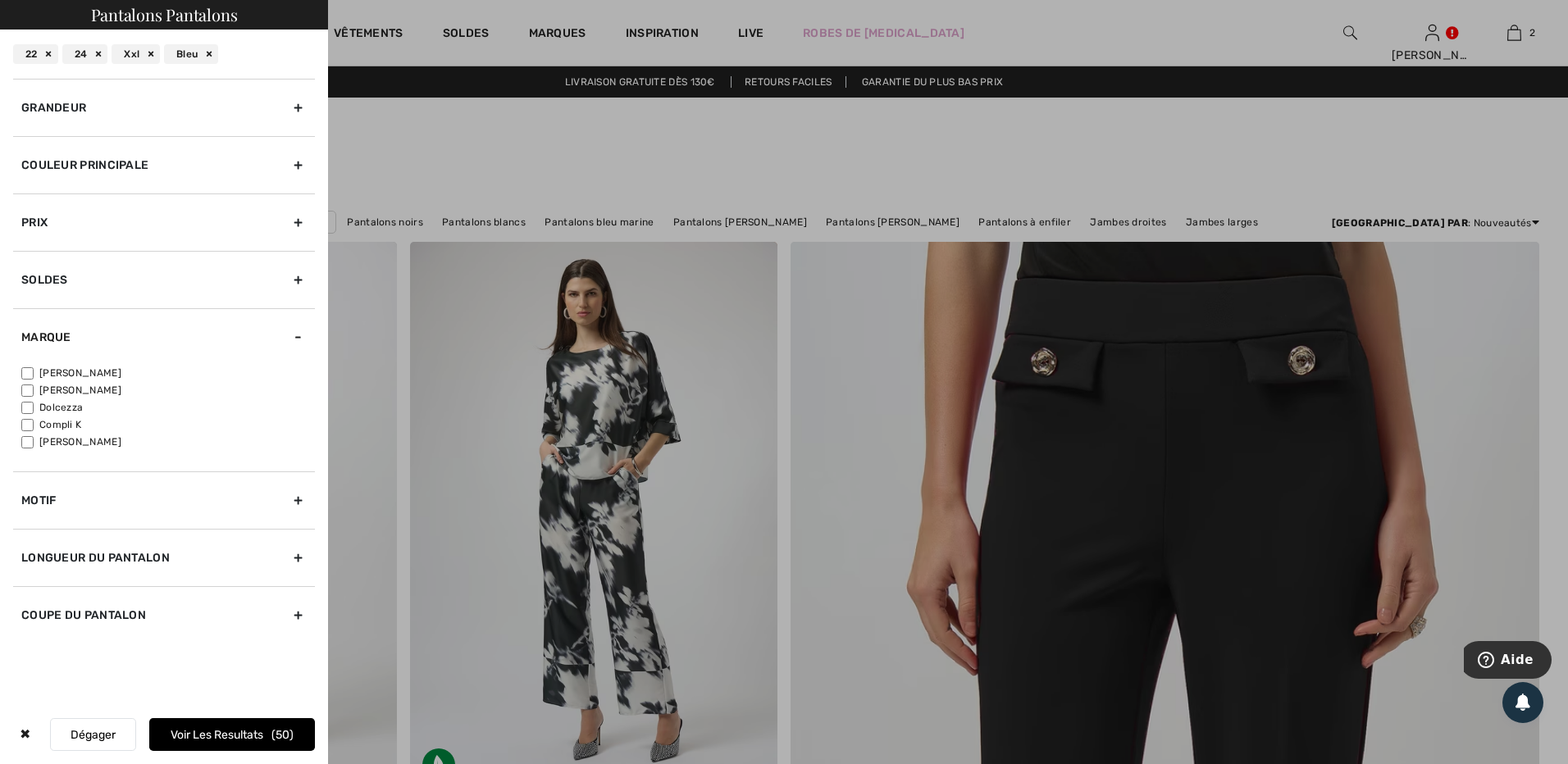
click at [36, 374] on label "[PERSON_NAME]" at bounding box center [167, 373] width 294 height 14
click at [33, 374] on input"] "[PERSON_NAME]" at bounding box center [27, 373] width 12 height 12
checkbox input"] "true"
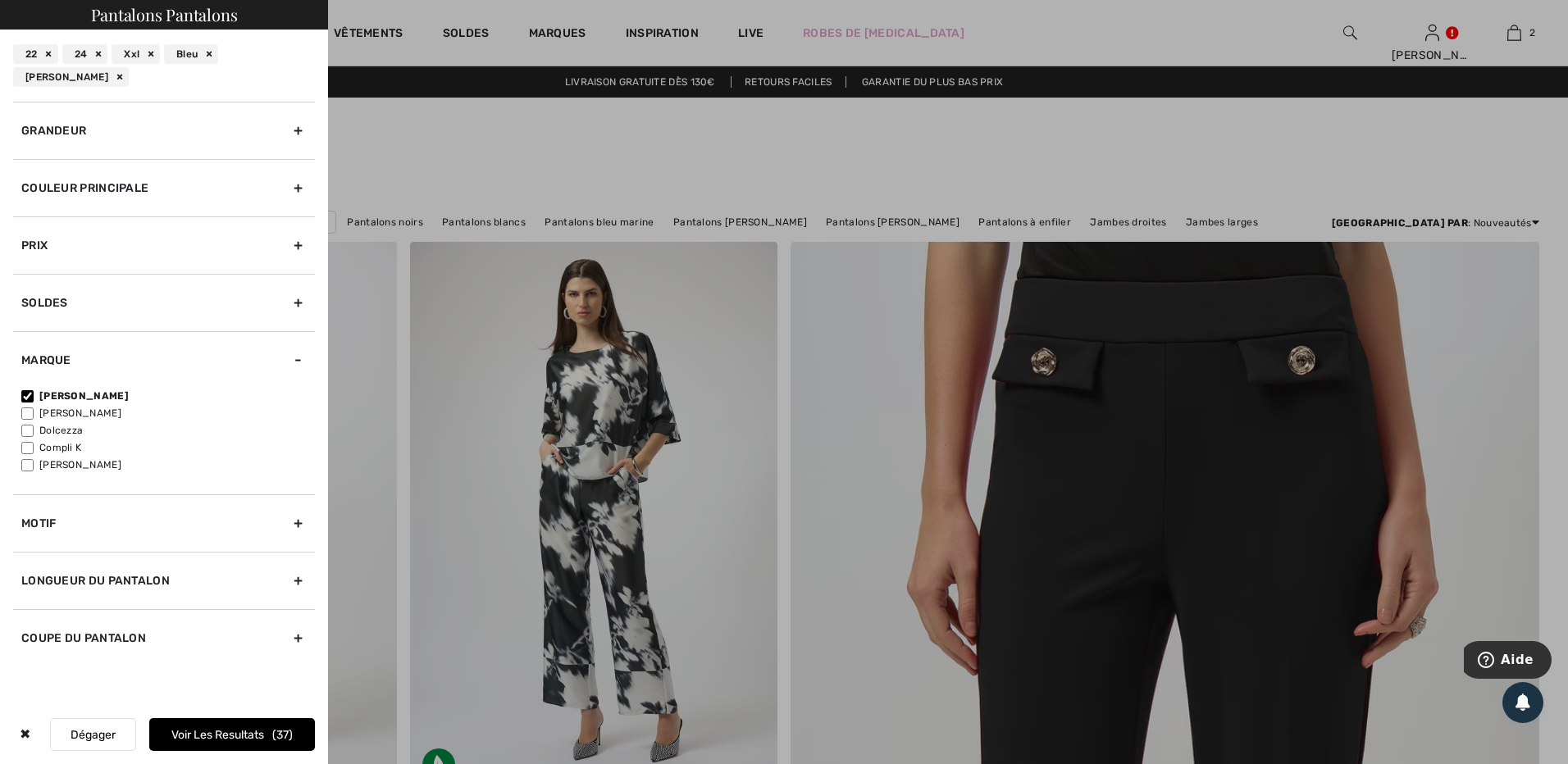
click at [300, 251] on div "Prix" at bounding box center [164, 245] width 302 height 57
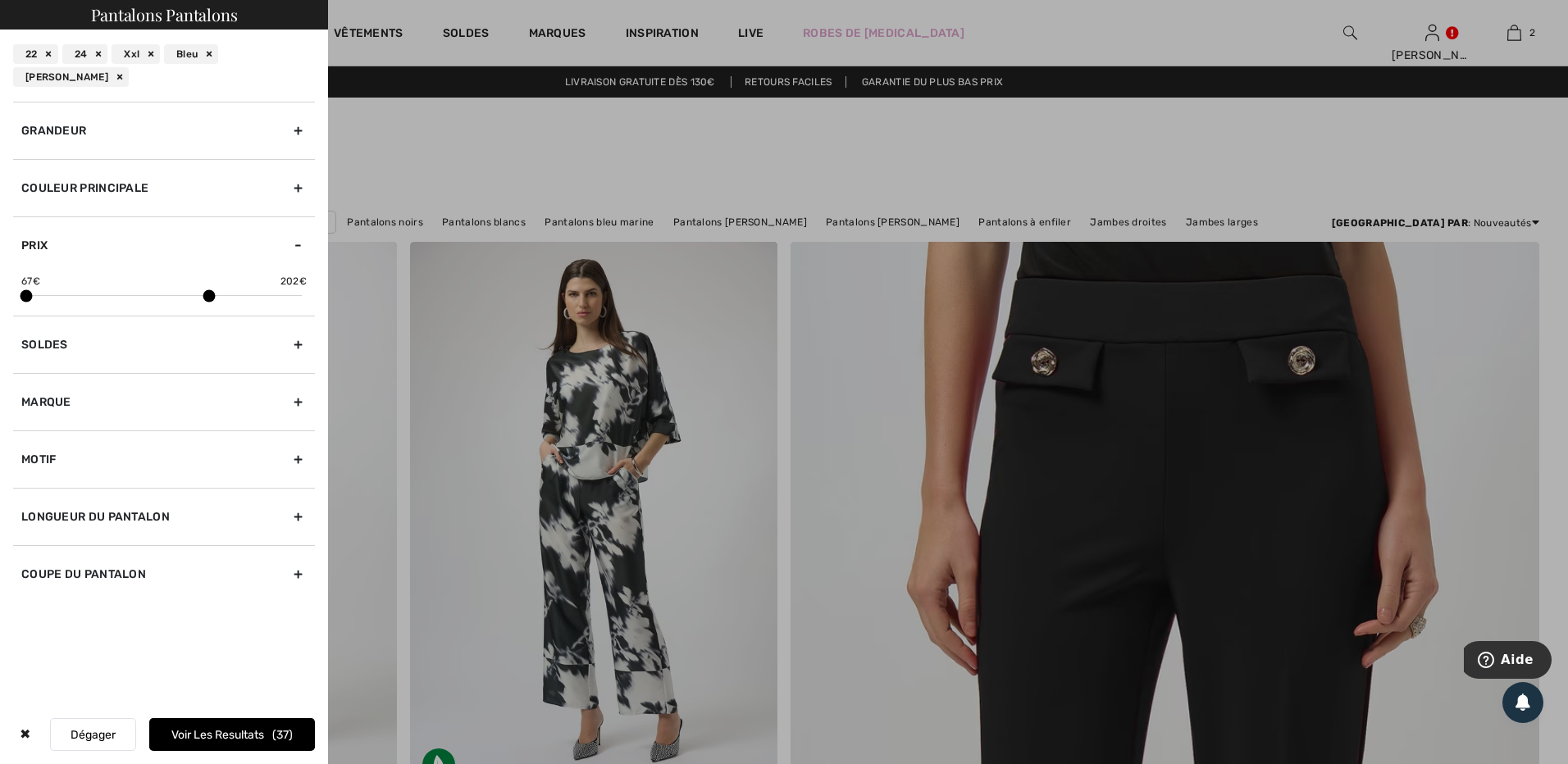
drag, startPoint x: 297, startPoint y: 295, endPoint x: 205, endPoint y: 299, distance: 92.1
click at [205, 299] on span at bounding box center [209, 296] width 12 height 12
click at [229, 725] on button "Voir les resultats 35" at bounding box center [231, 734] width 165 height 33
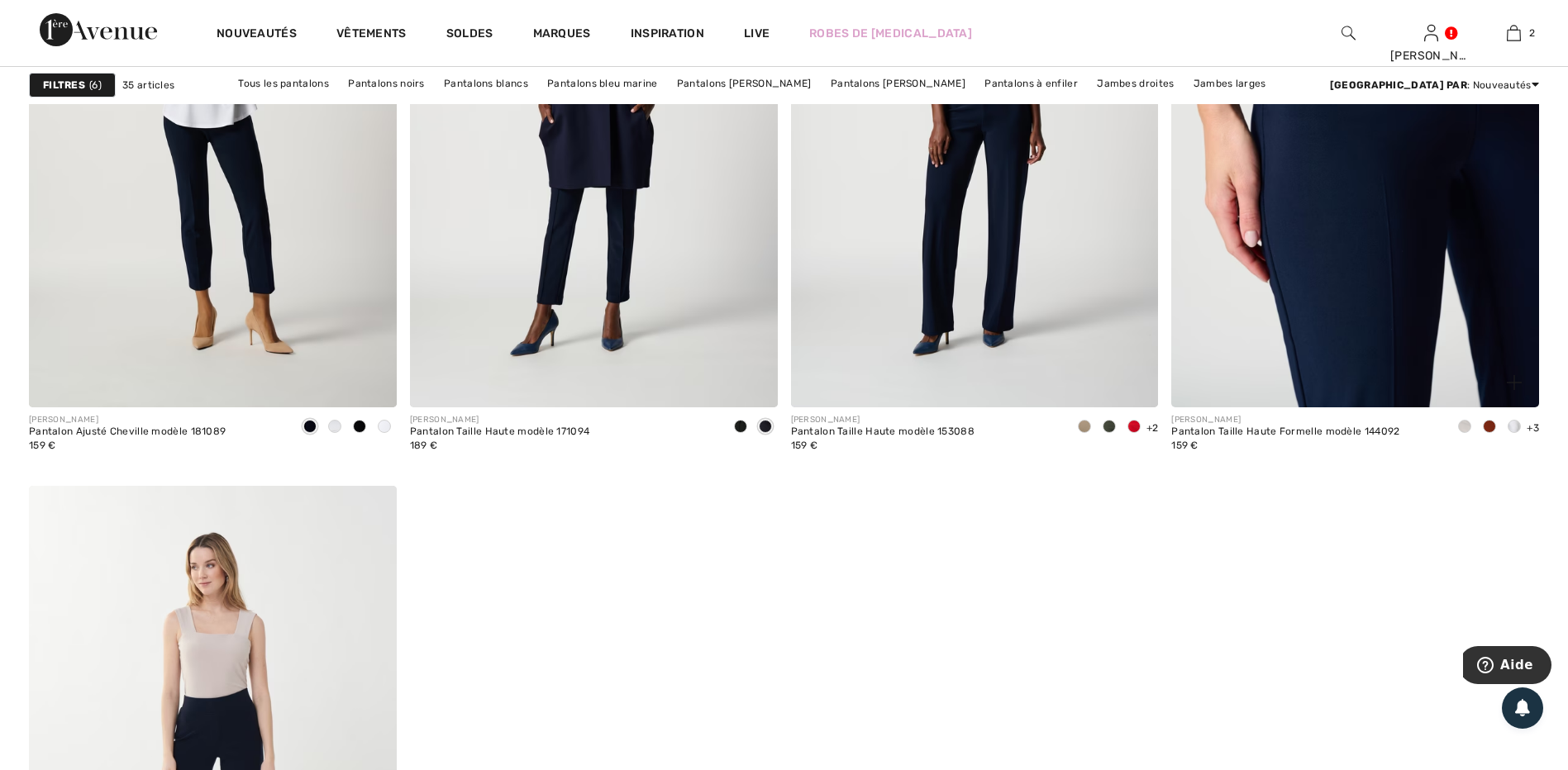
scroll to position [6613, 0]
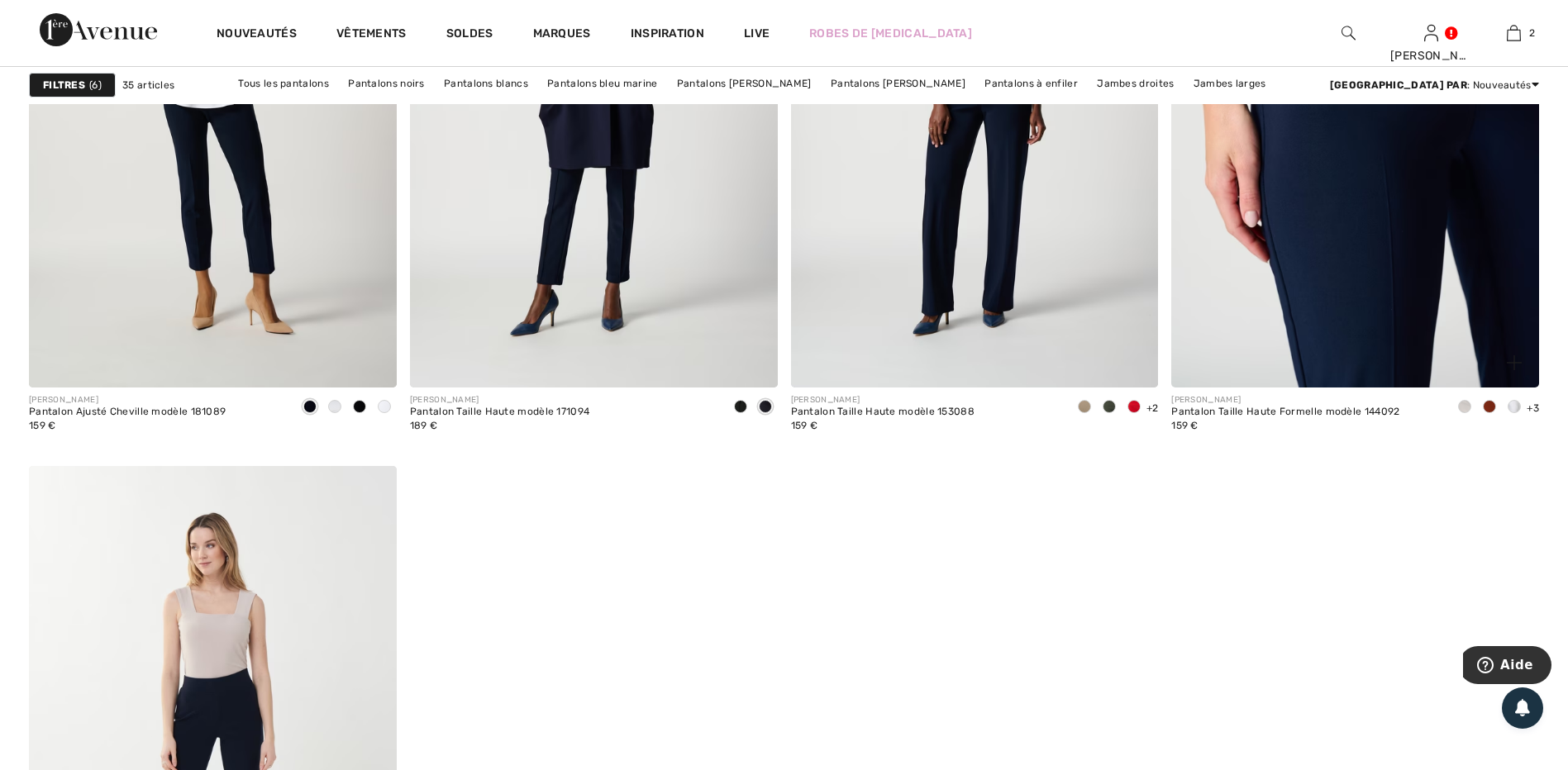
click at [1356, 287] on img at bounding box center [1355, 112] width 368 height 551
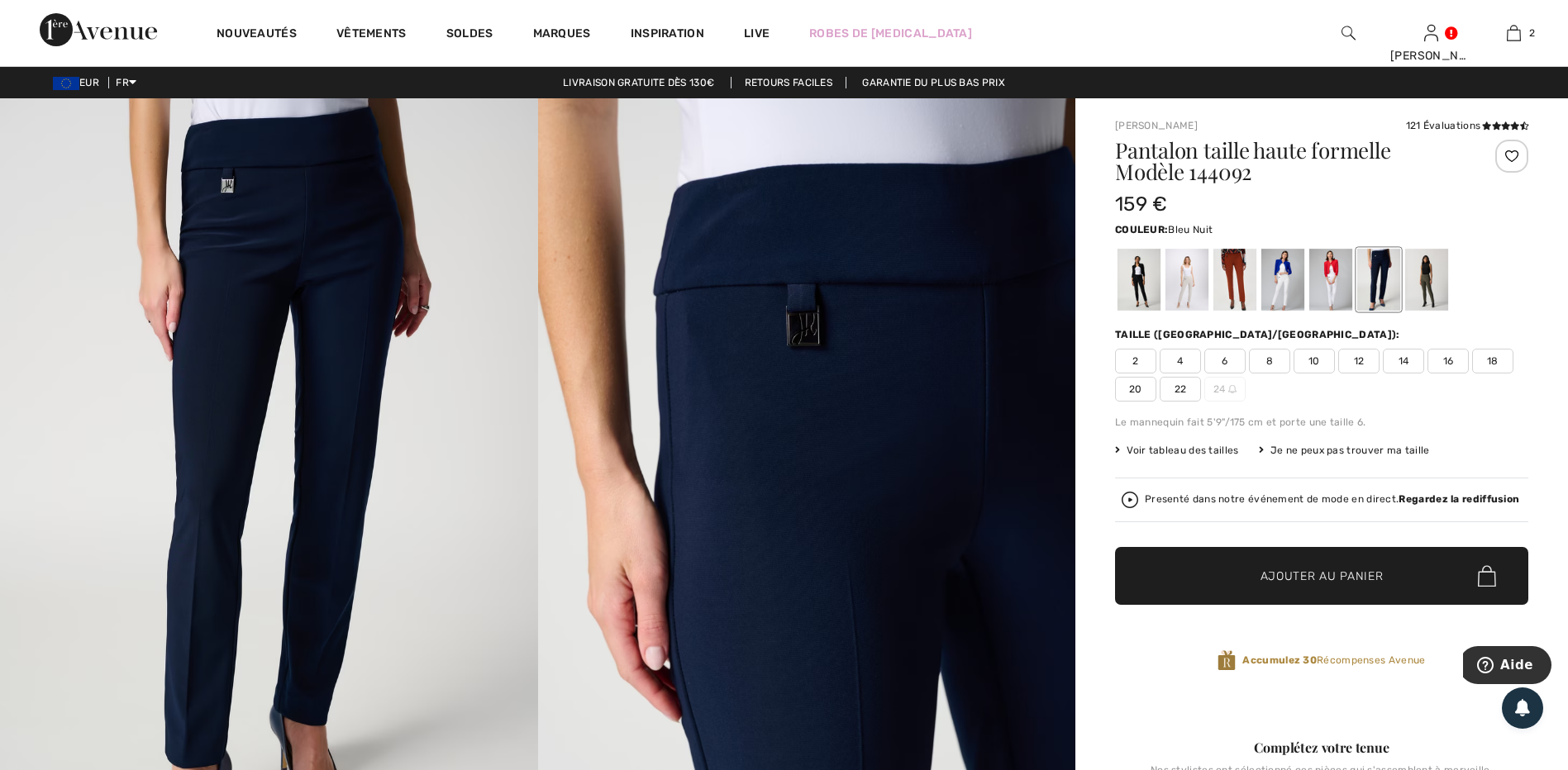
click at [1180, 386] on span "22" at bounding box center [1180, 389] width 41 height 25
click at [1241, 582] on span "✔ Ajouté au panier" at bounding box center [1297, 576] width 130 height 17
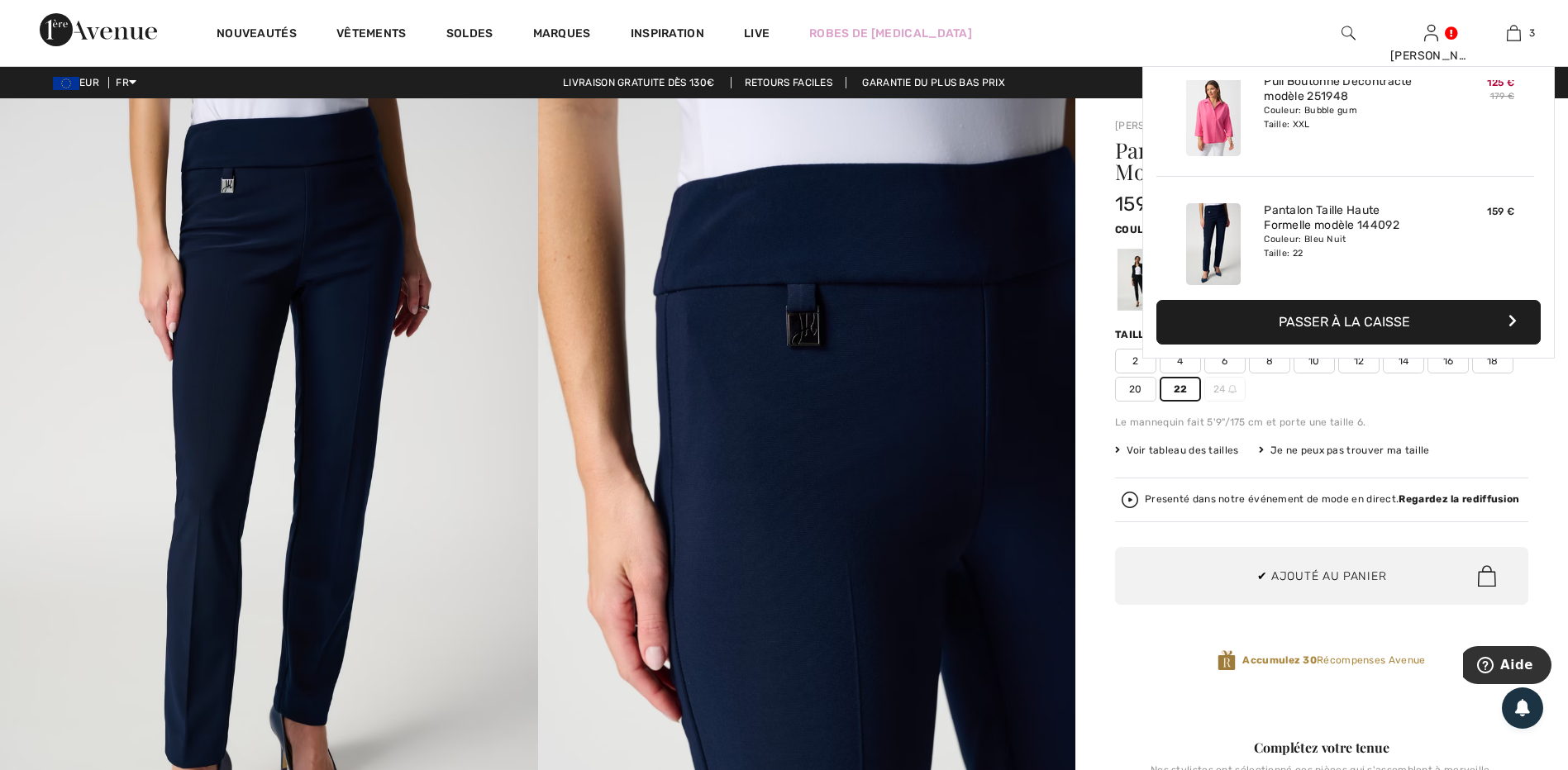
scroll to position [180, 0]
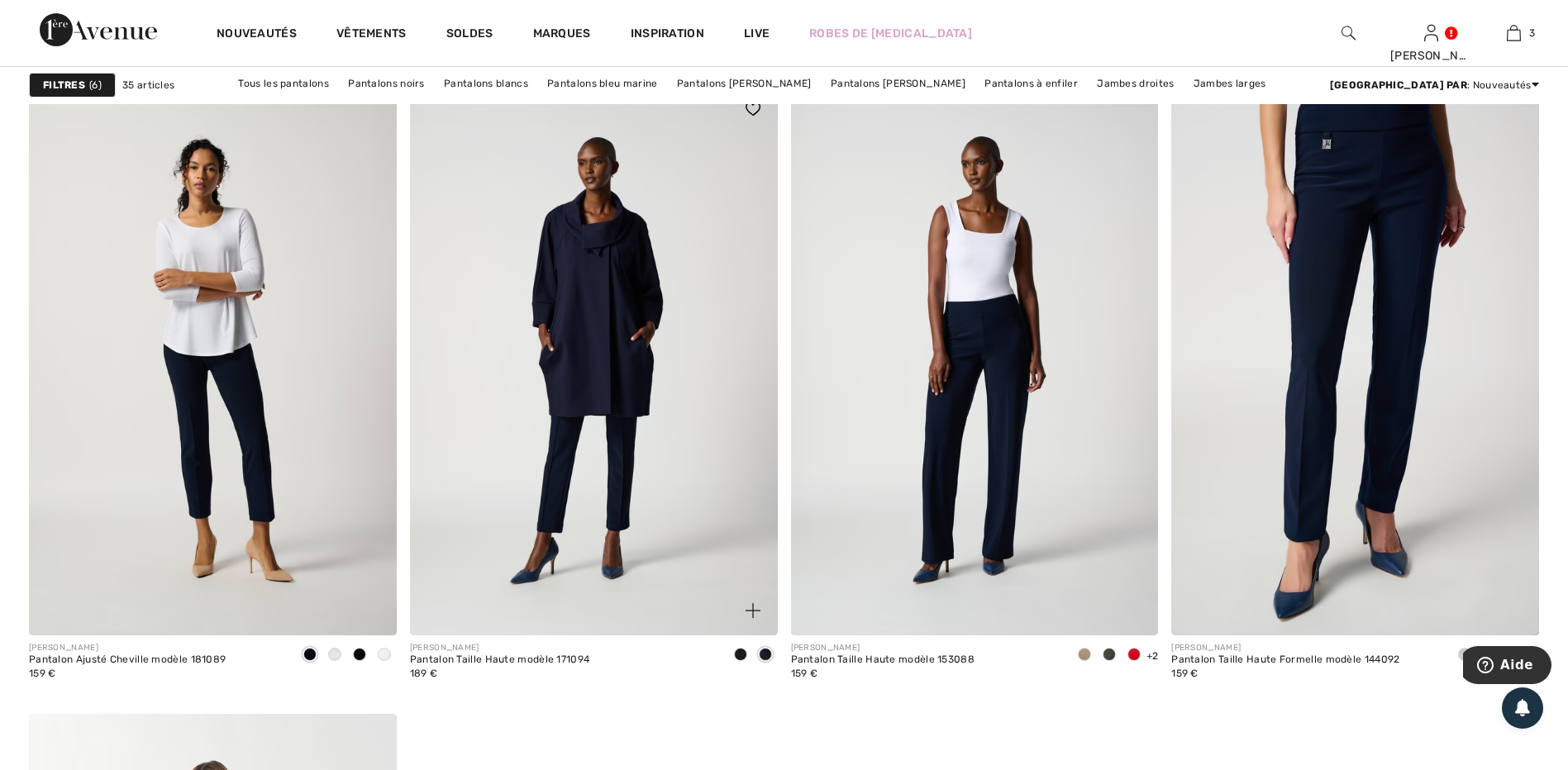
scroll to position [6364, 0]
click at [619, 490] on img at bounding box center [594, 359] width 368 height 551
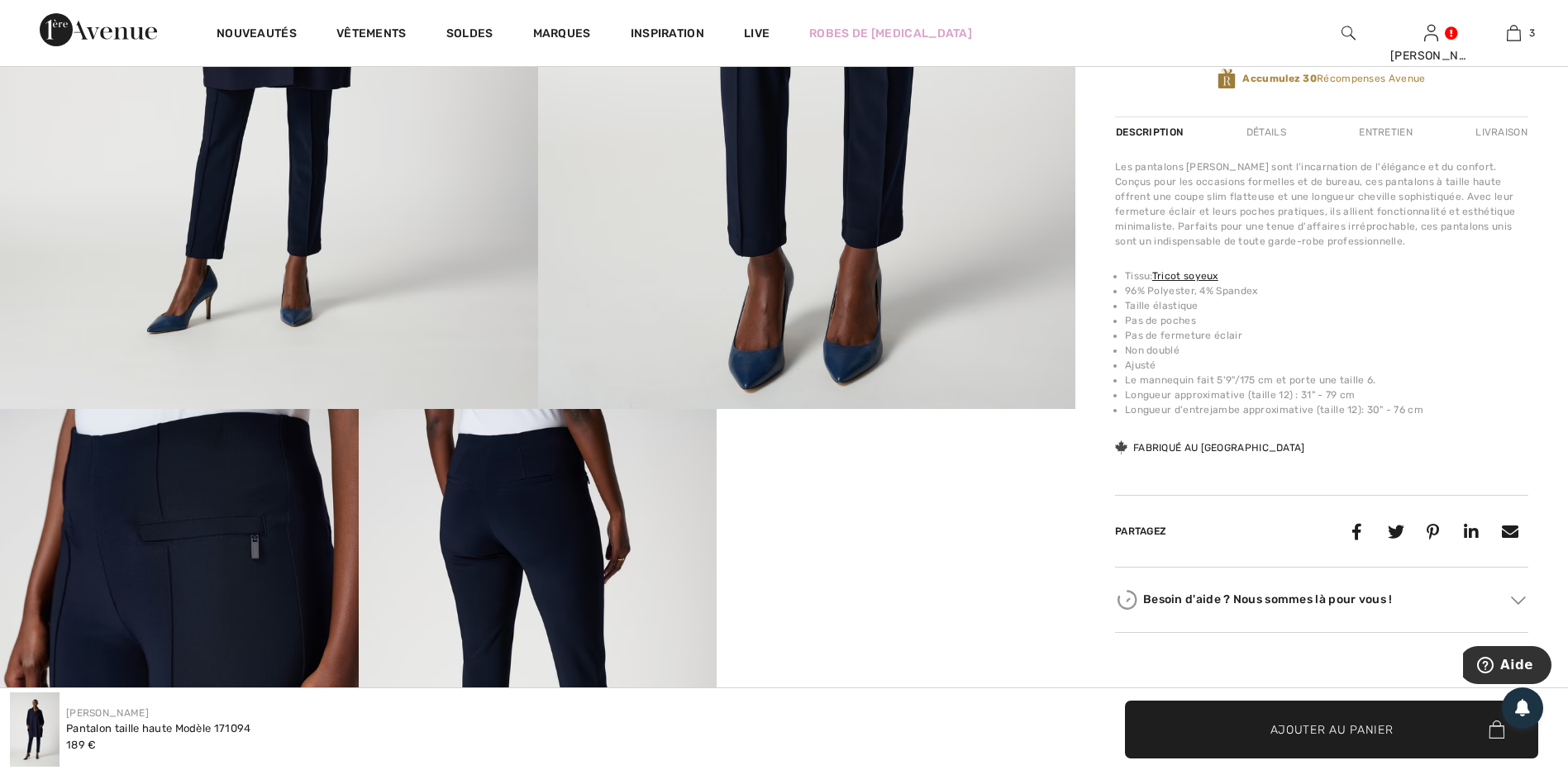
scroll to position [909, 0]
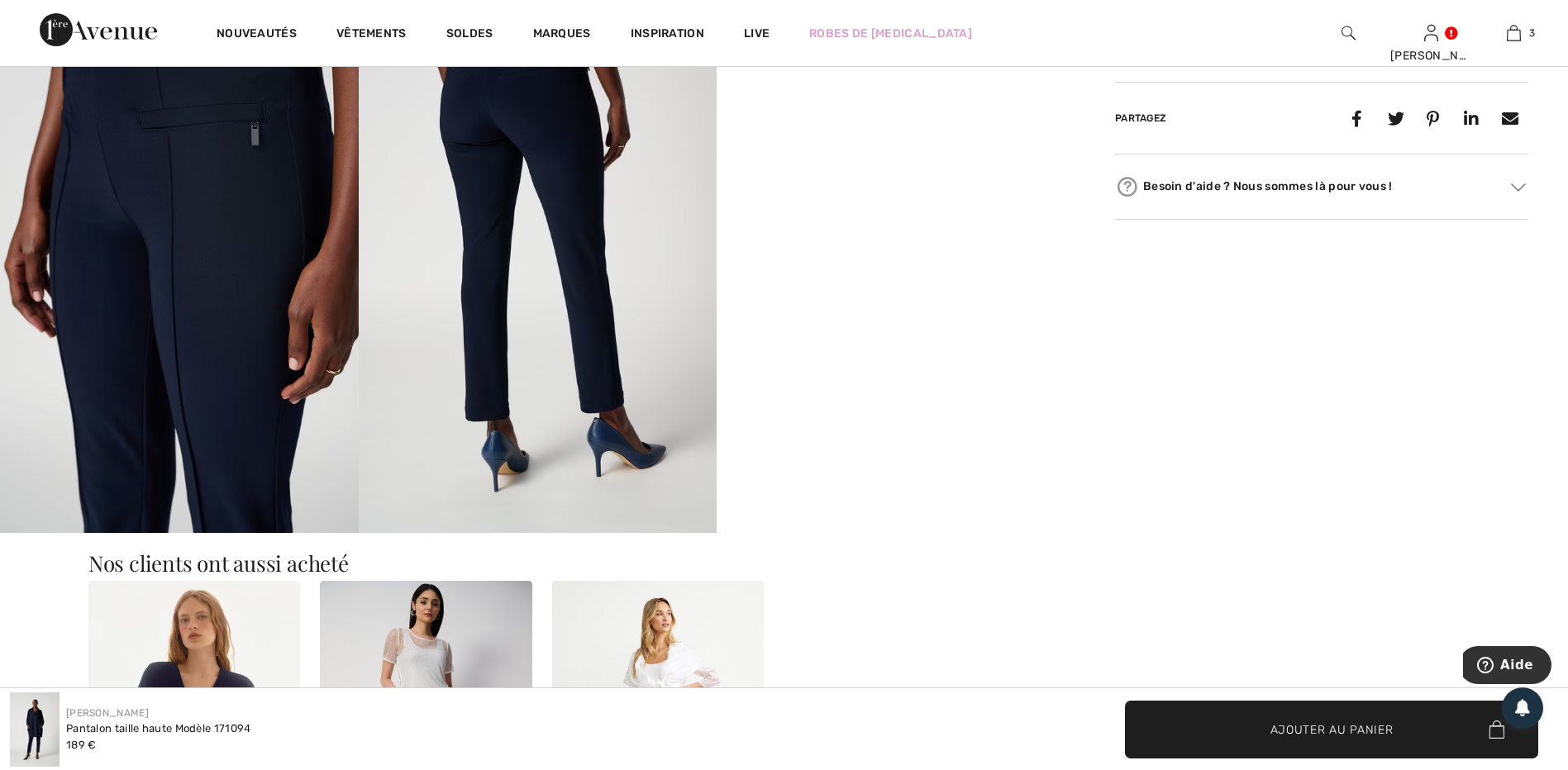
click at [493, 417] on img at bounding box center [538, 265] width 359 height 538
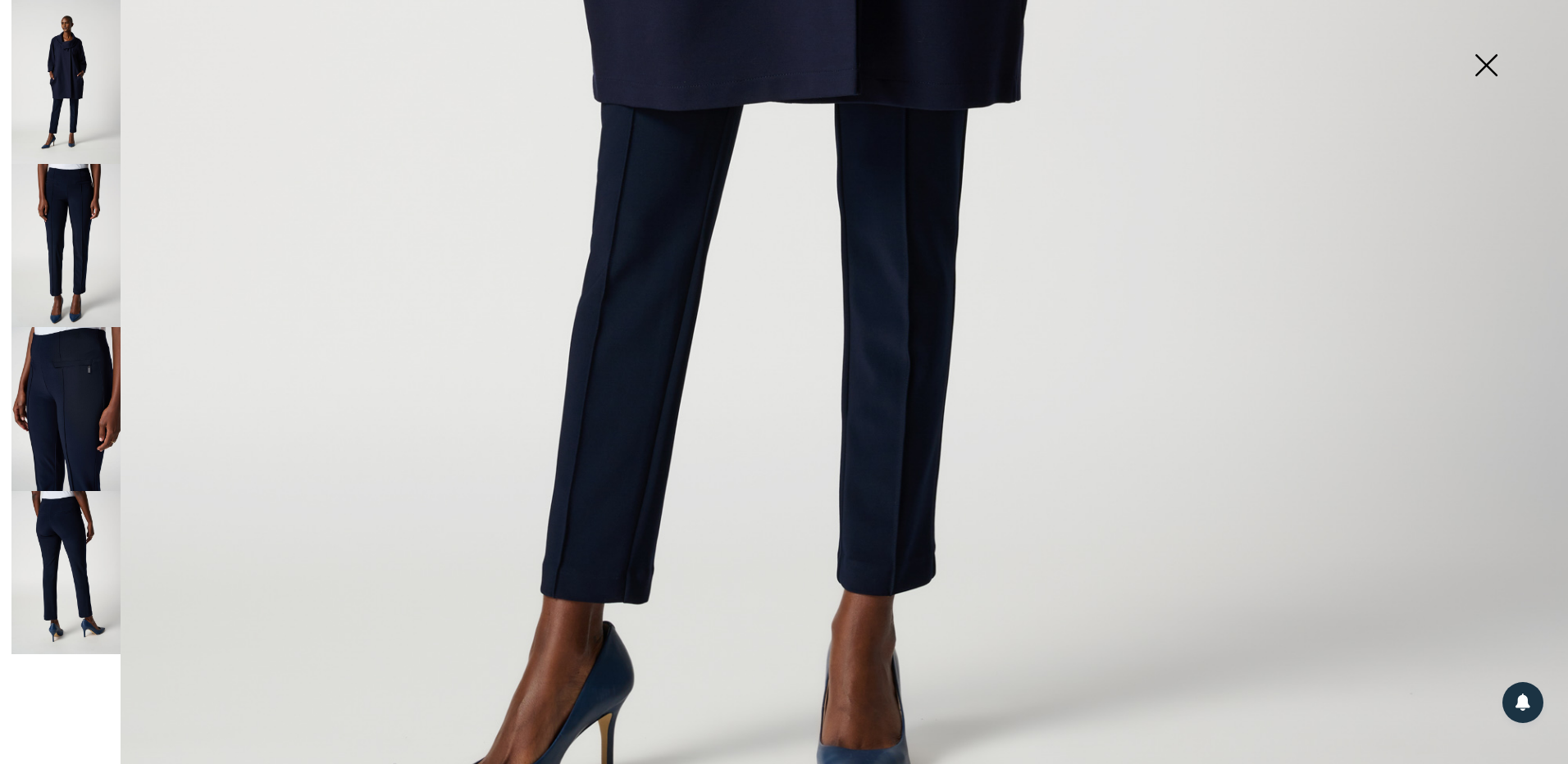
scroll to position [1312, 0]
click at [1471, 63] on img at bounding box center [1486, 67] width 82 height 84
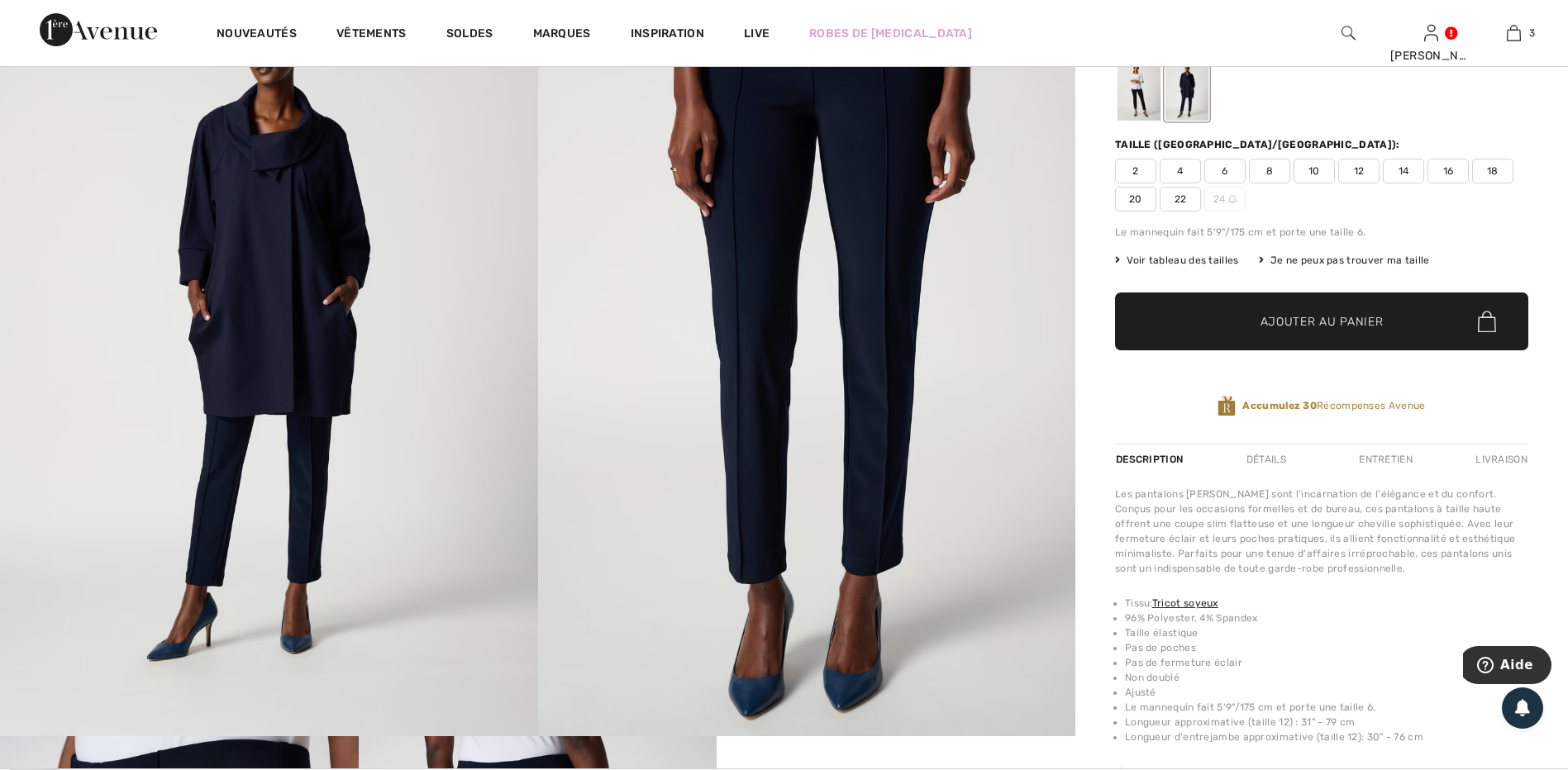
scroll to position [166, 0]
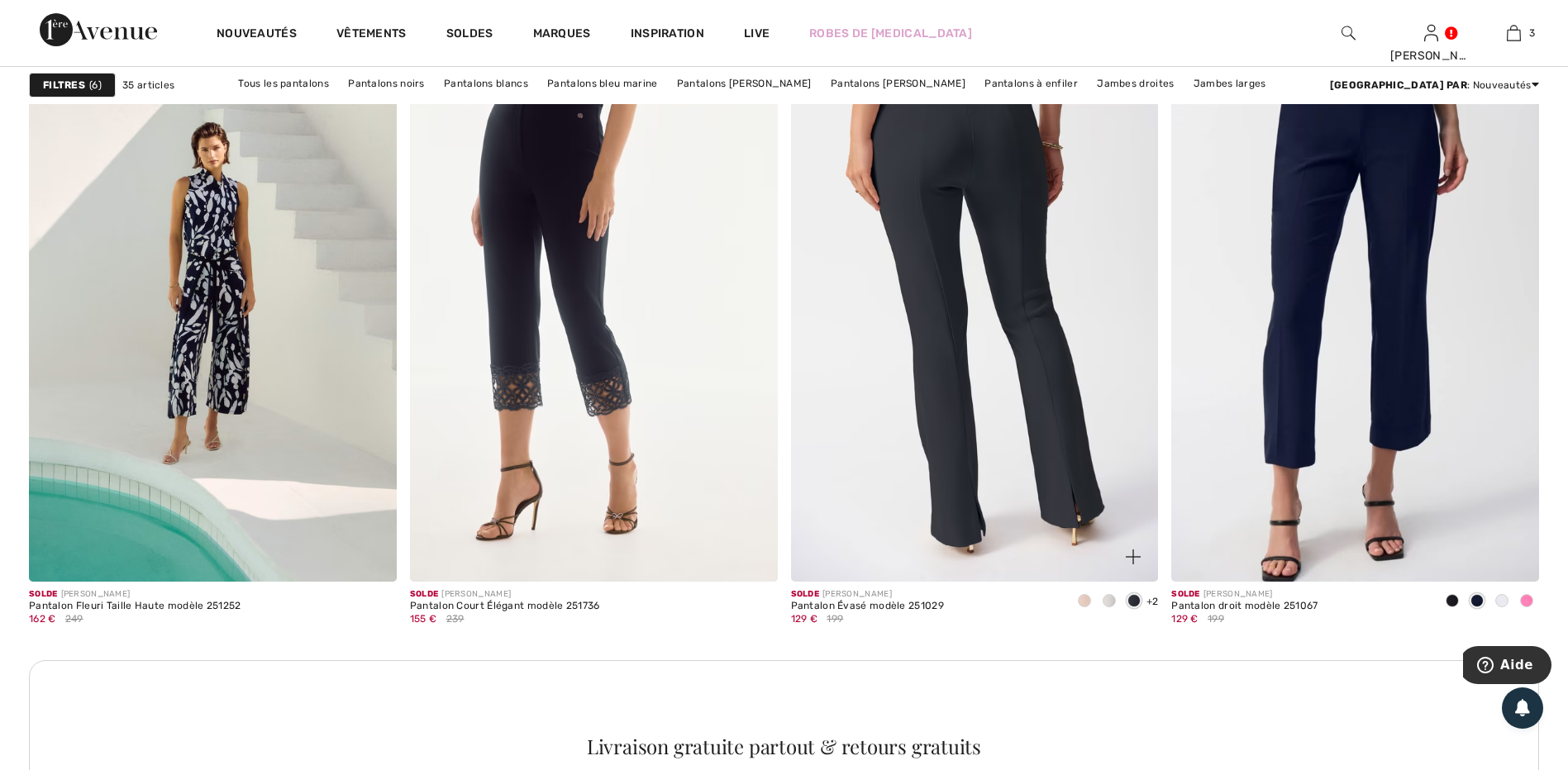
scroll to position [2066, 0]
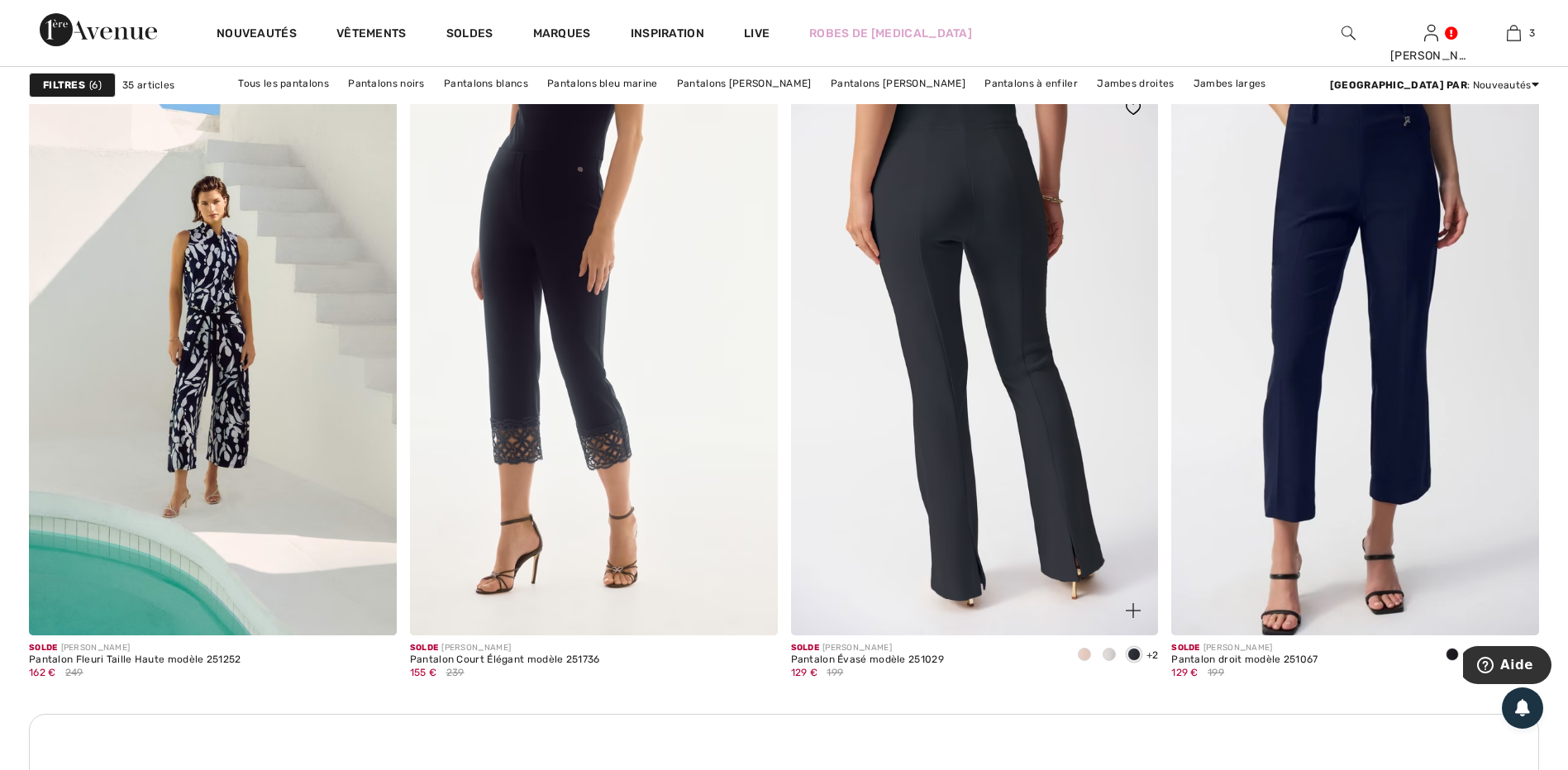
click at [1058, 514] on img at bounding box center [975, 359] width 368 height 551
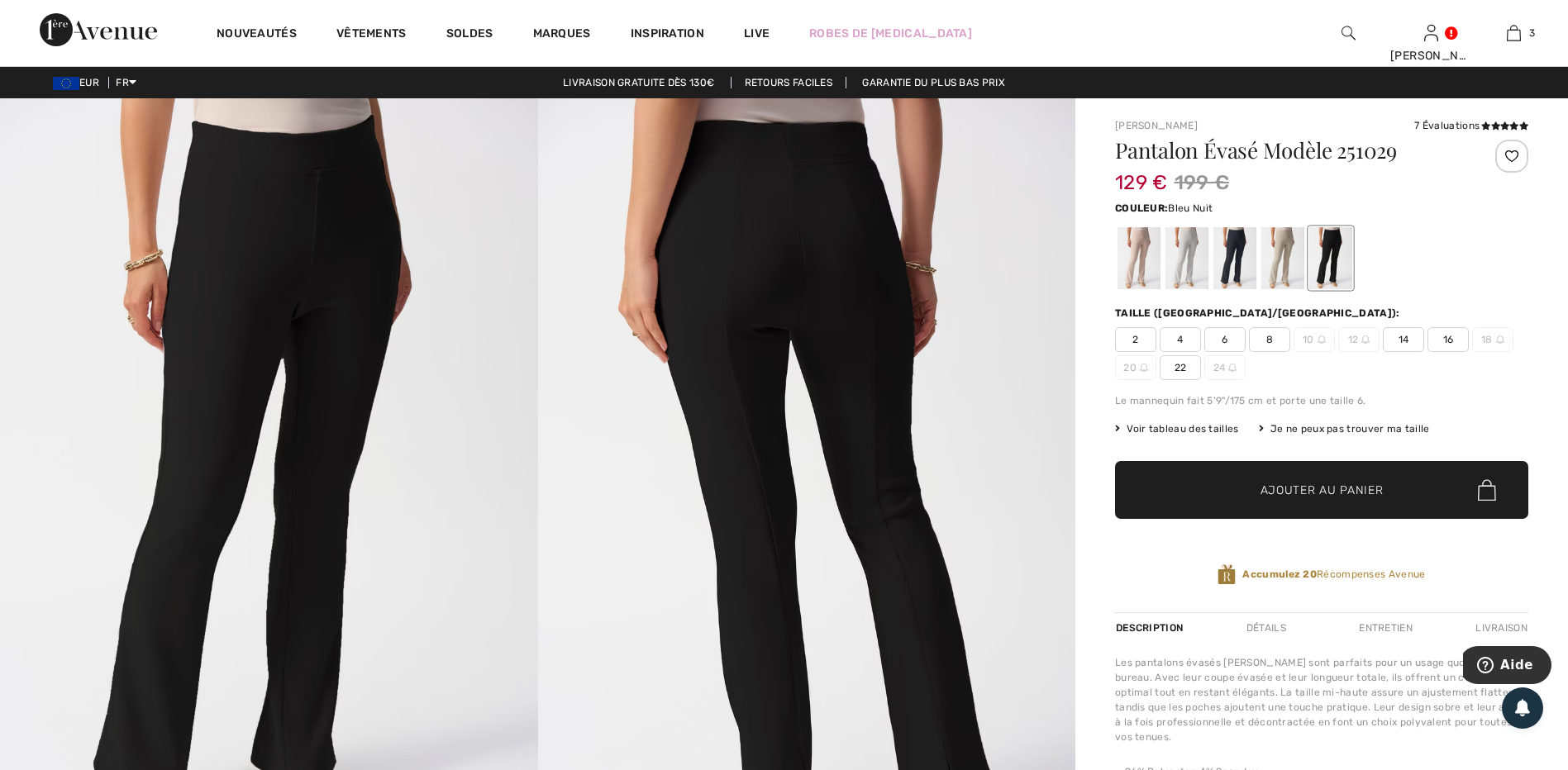
click at [1237, 270] on div at bounding box center [1235, 258] width 43 height 62
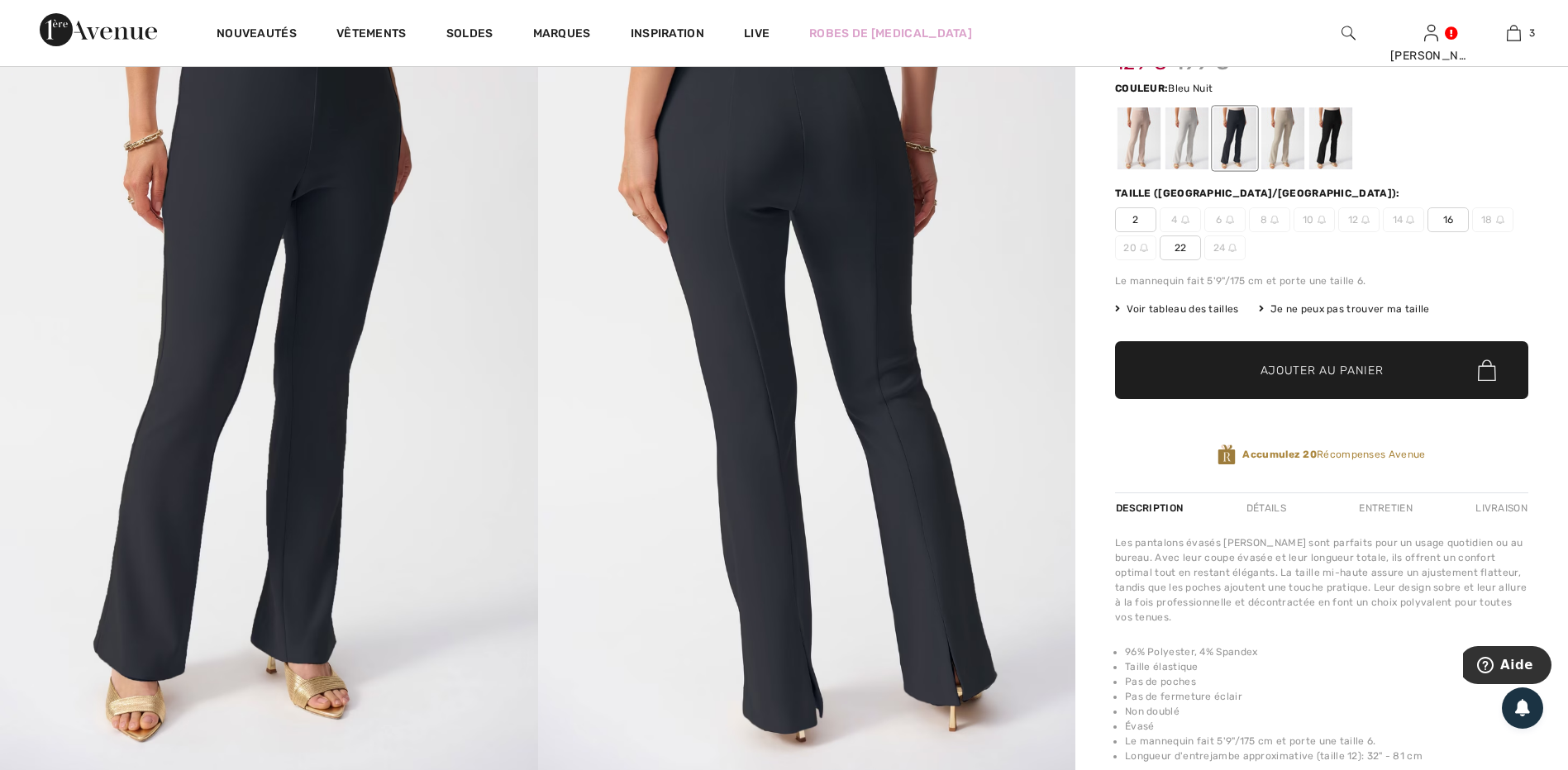
scroll to position [248, 0]
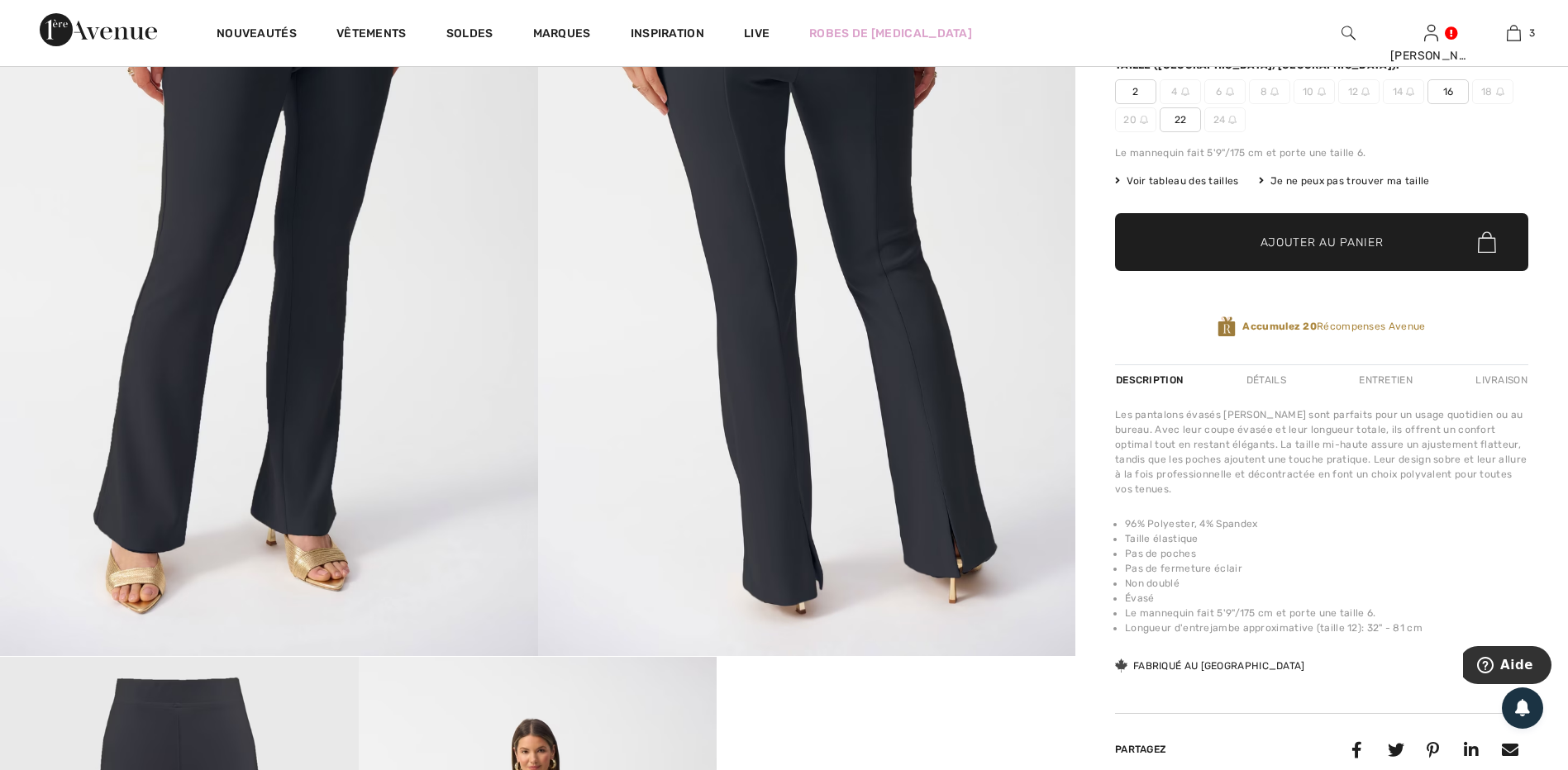
click at [1186, 117] on span "22" at bounding box center [1180, 120] width 41 height 25
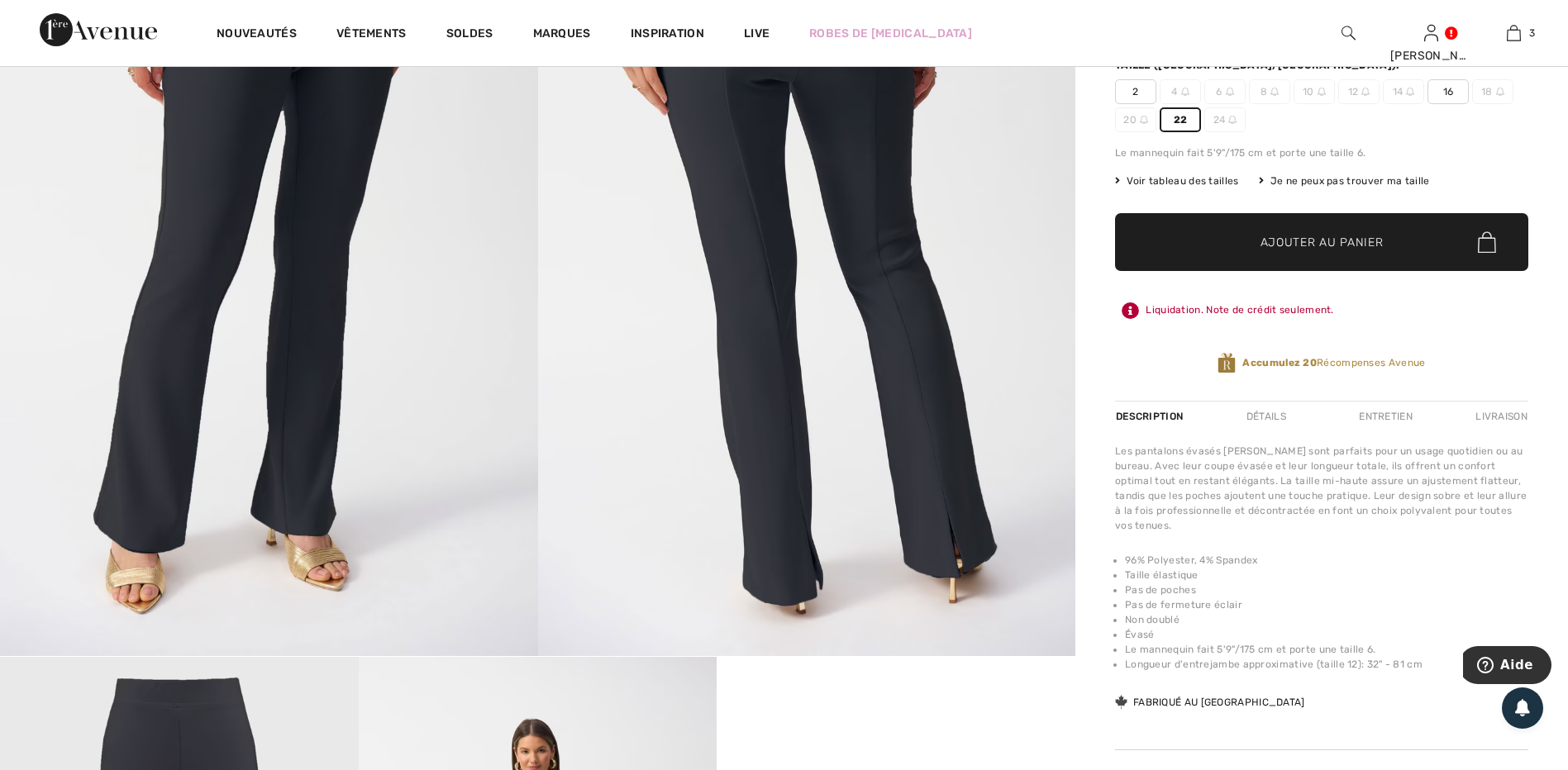
click at [1236, 235] on span "✔ Ajouté au panier" at bounding box center [1297, 243] width 130 height 17
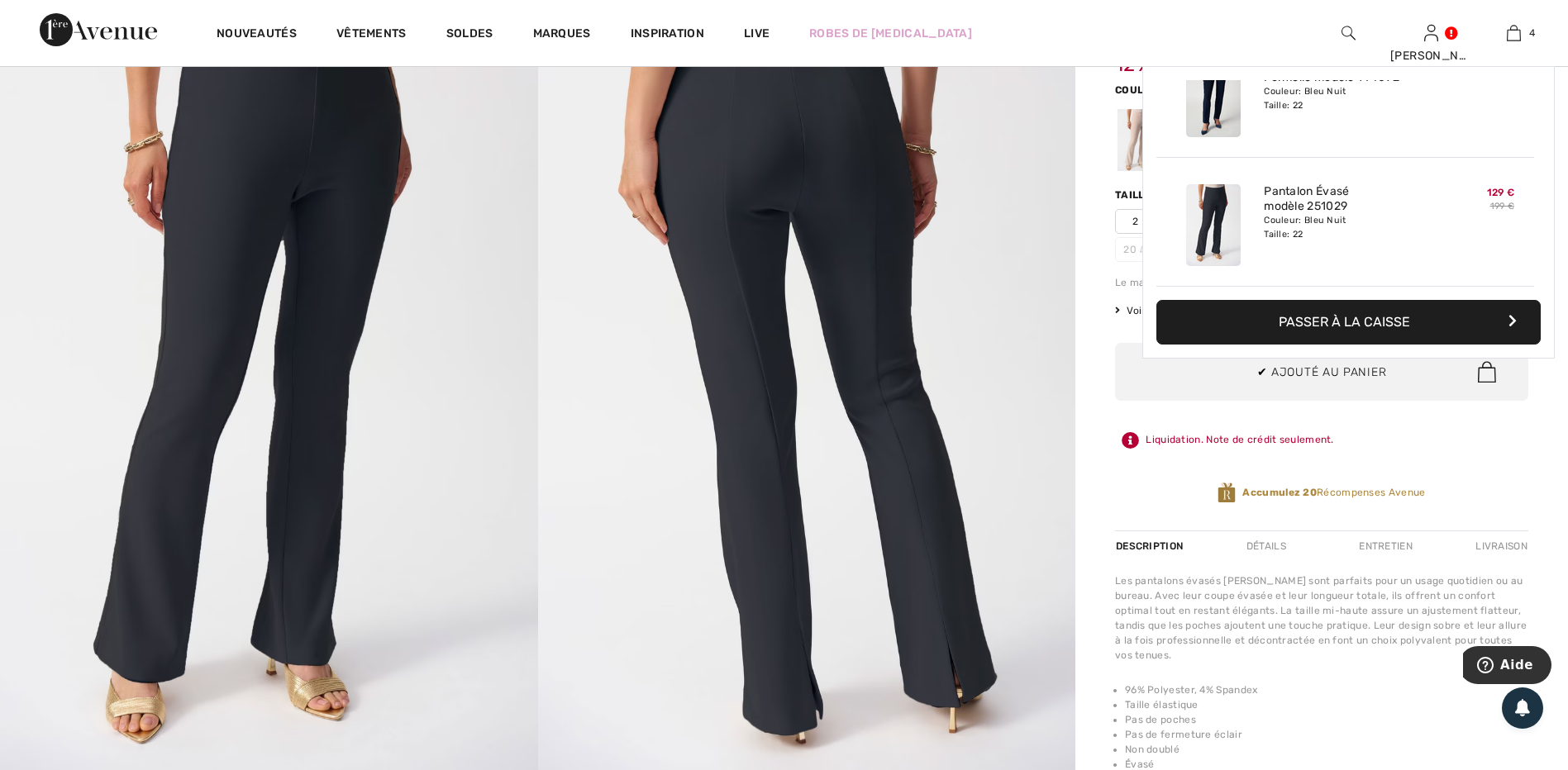
scroll to position [0, 0]
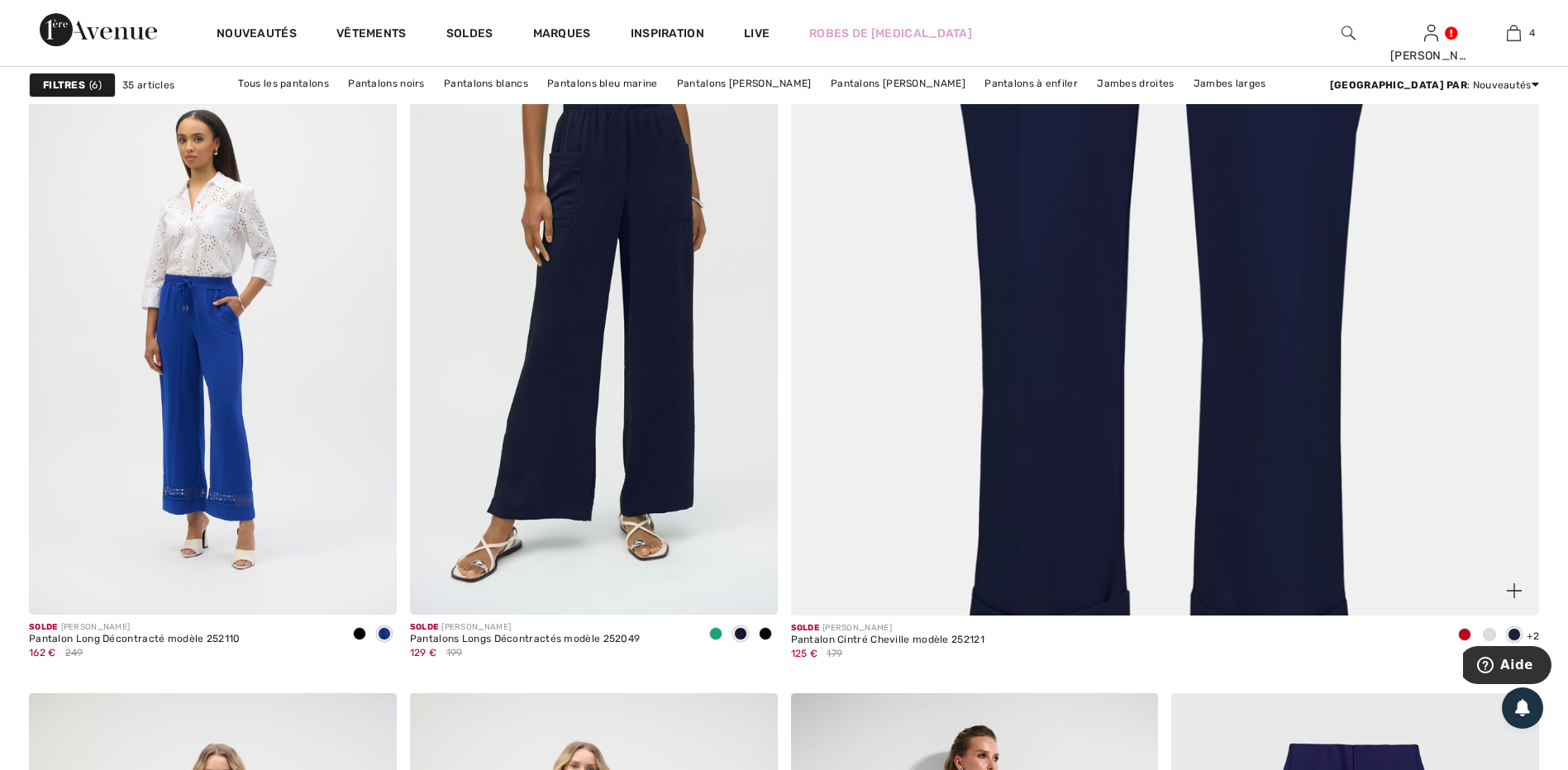
scroll to position [909, 0]
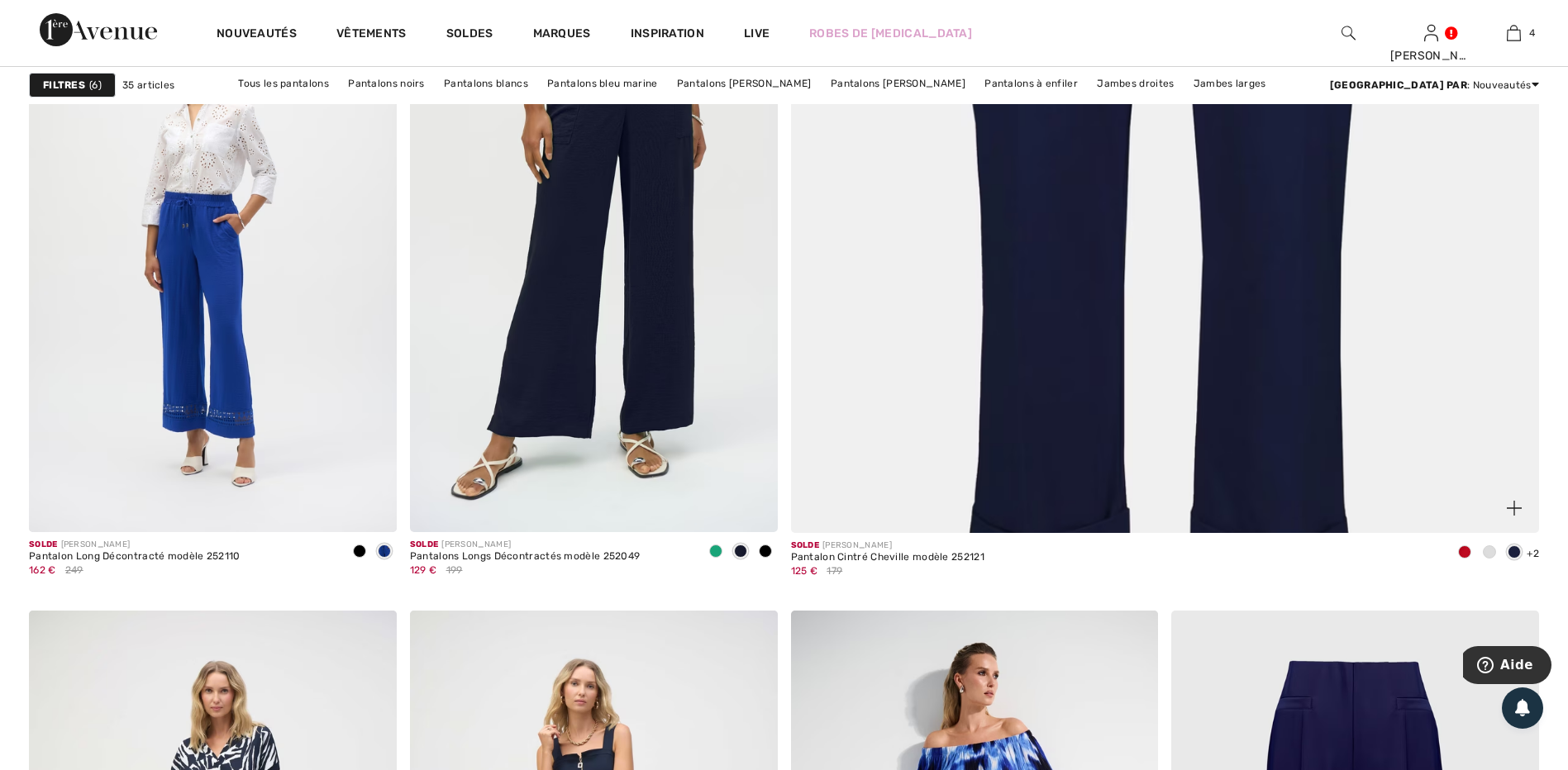
click at [1043, 286] on img at bounding box center [1165, 25] width 898 height 1347
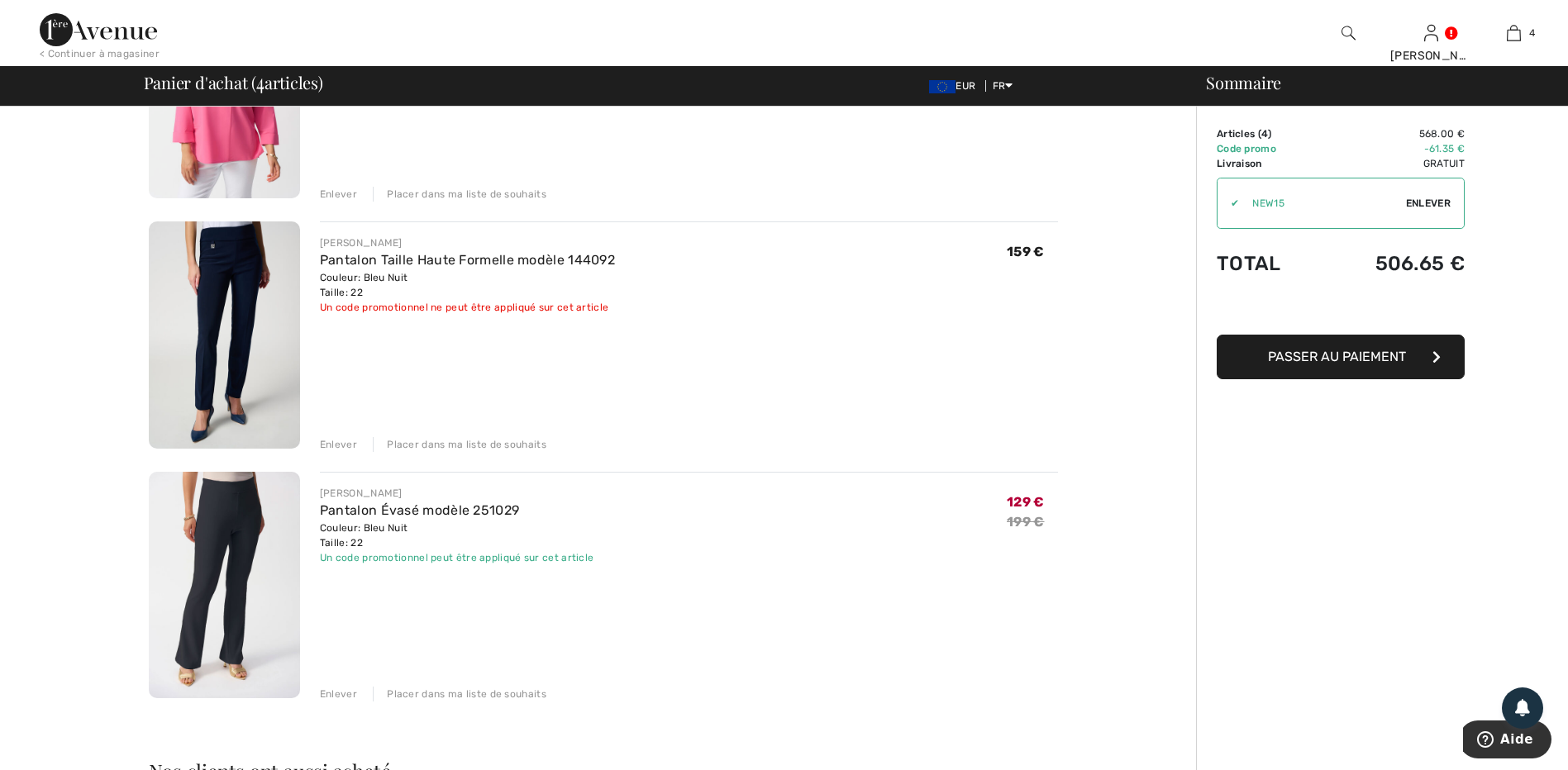
scroll to position [578, 0]
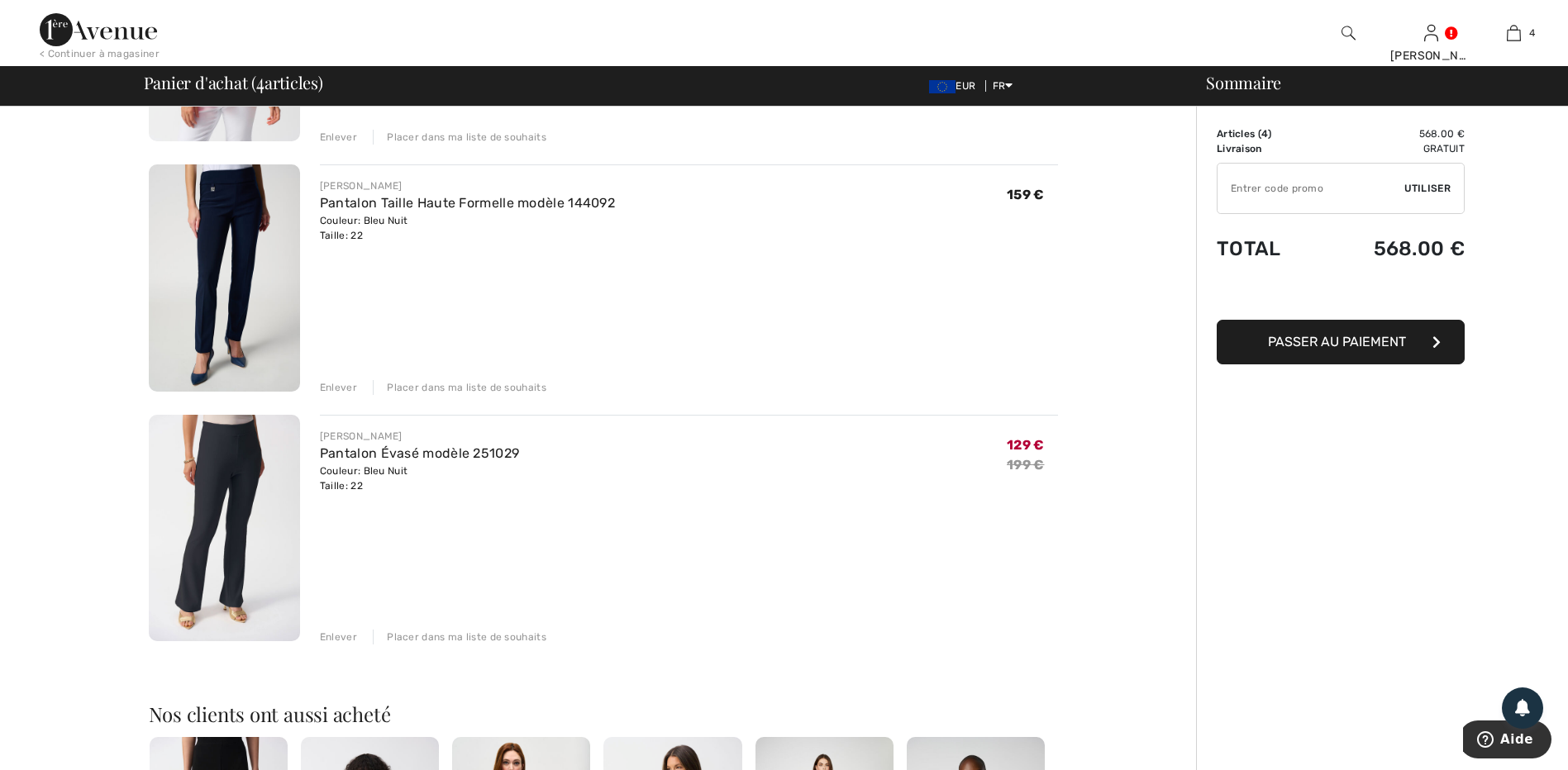
type input "NEW15"
type input "FLASH15"
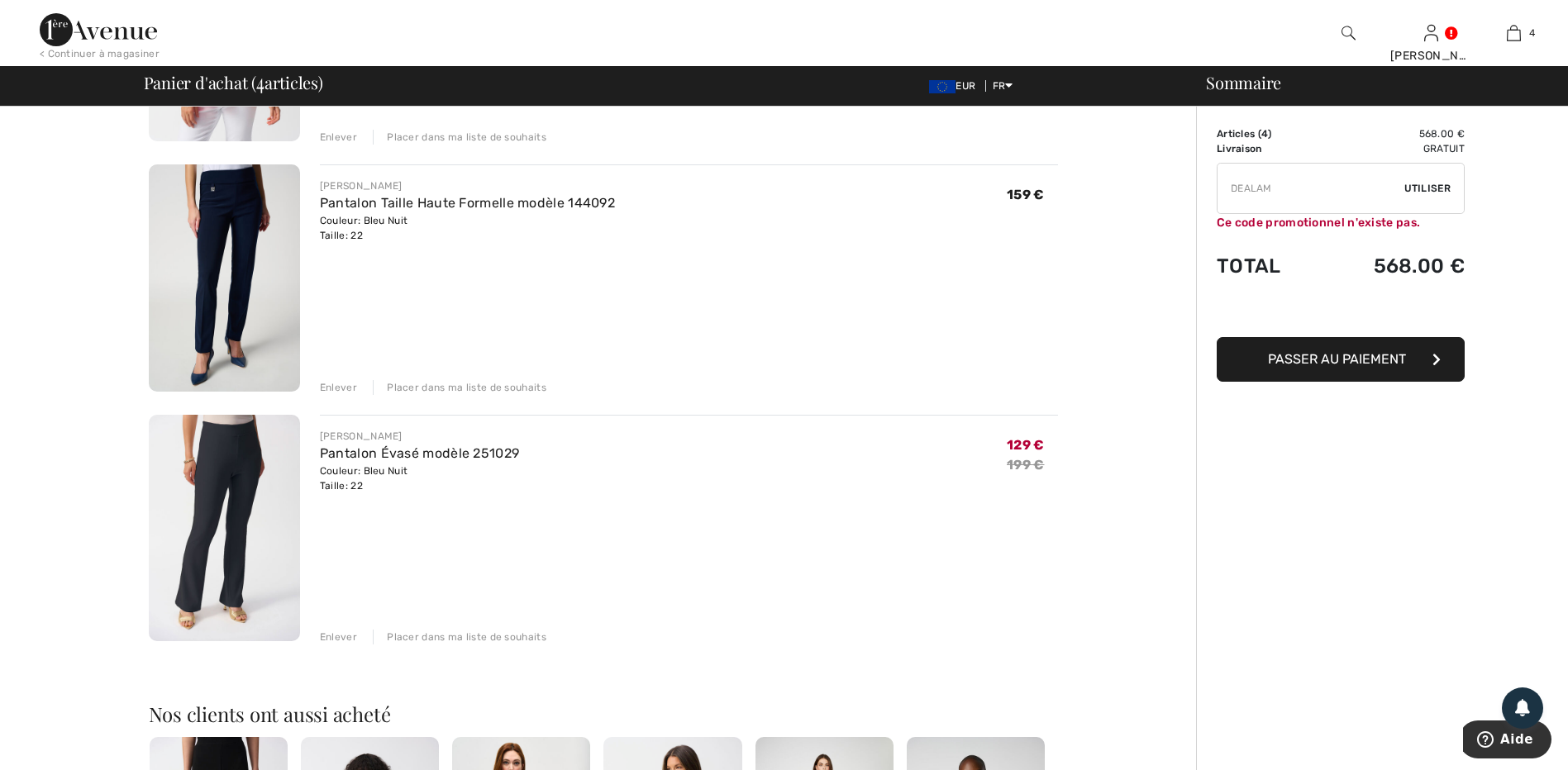
type input "FREEDENIMBAG"
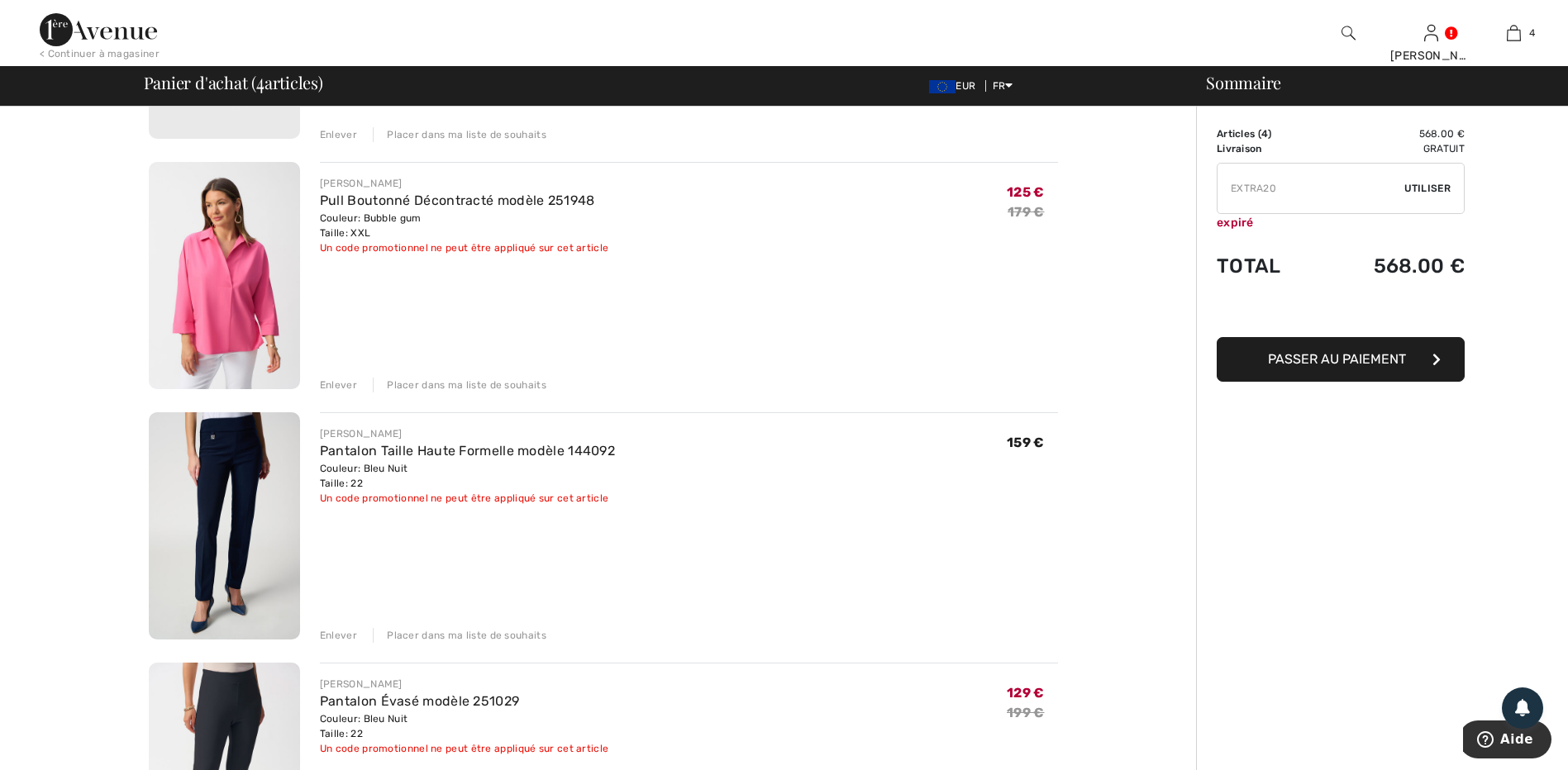
type input "FREEXPRESS"
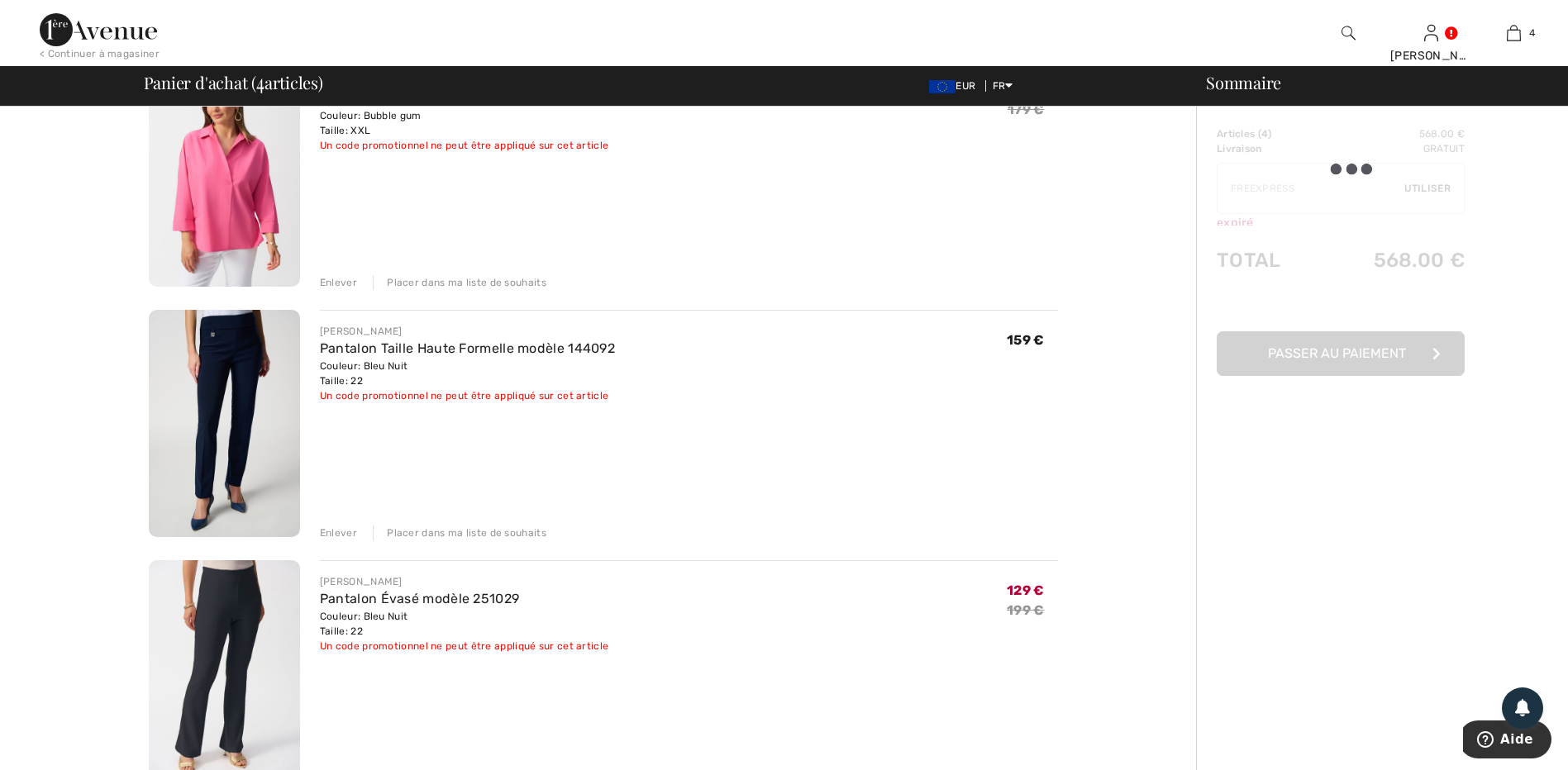
scroll to position [496, 0]
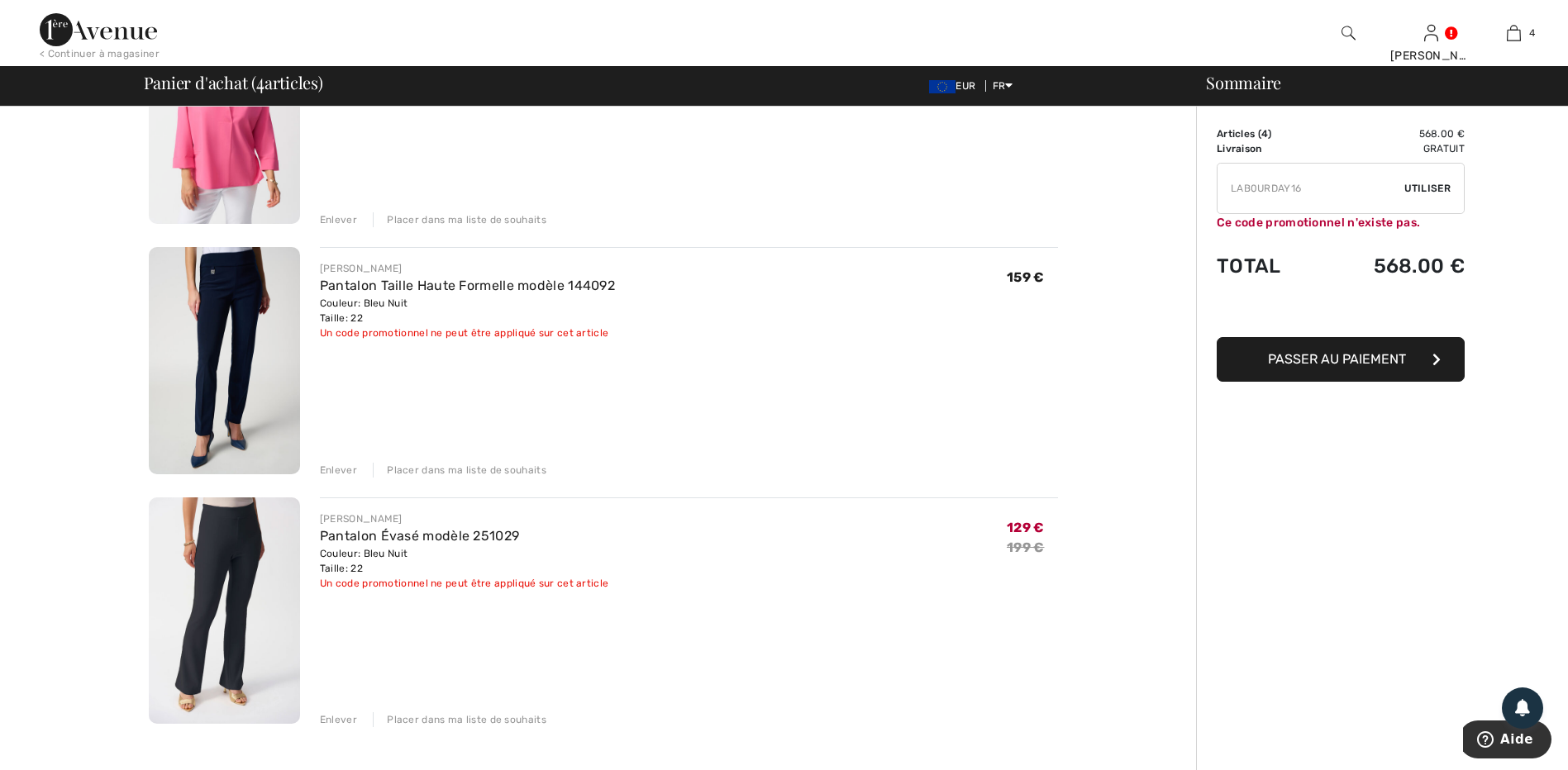
type input "NEW15"
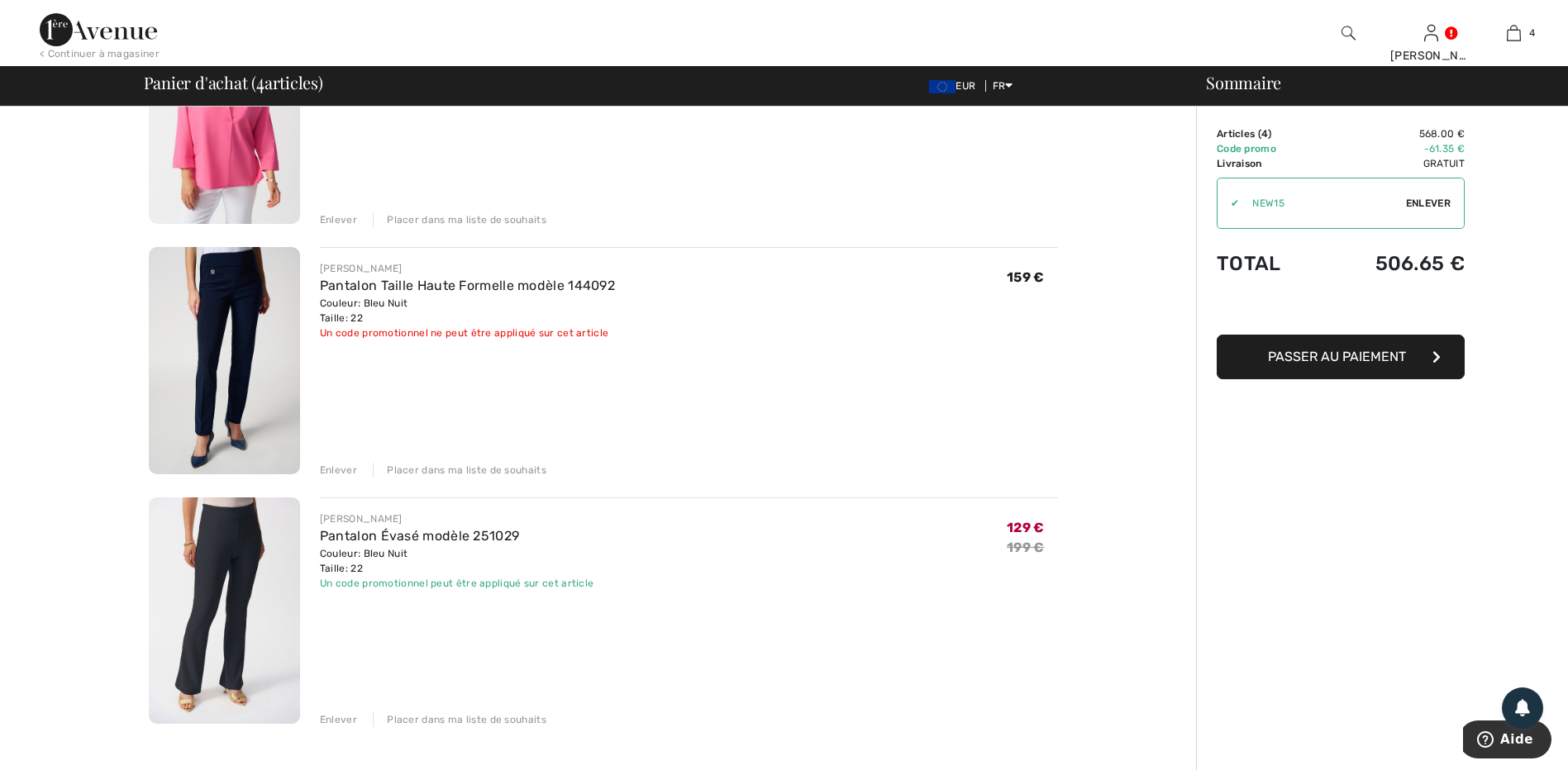
click at [340, 713] on div "Enlever" at bounding box center [338, 719] width 38 height 14
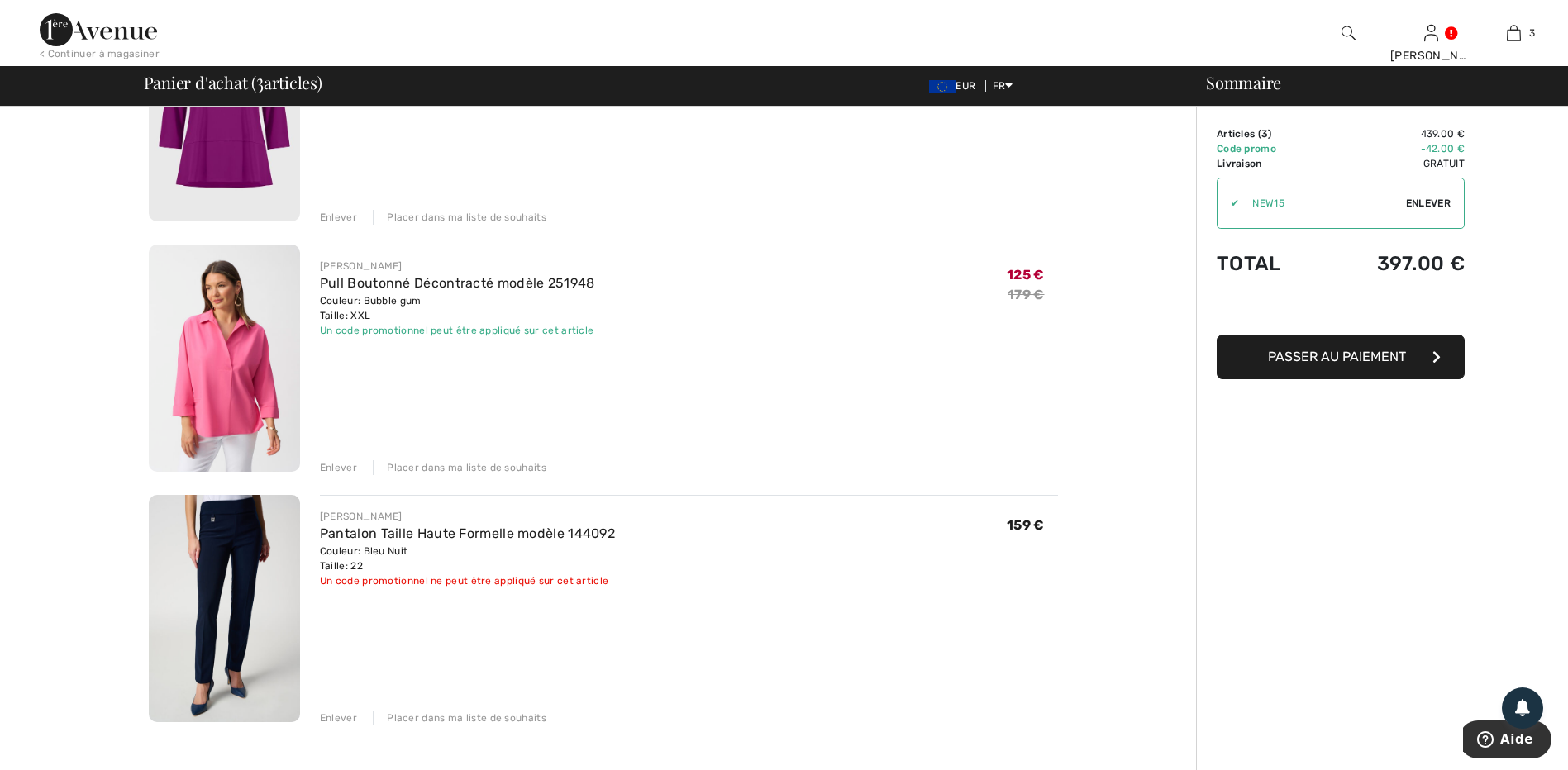
scroll to position [413, 0]
